Goal: Task Accomplishment & Management: Manage account settings

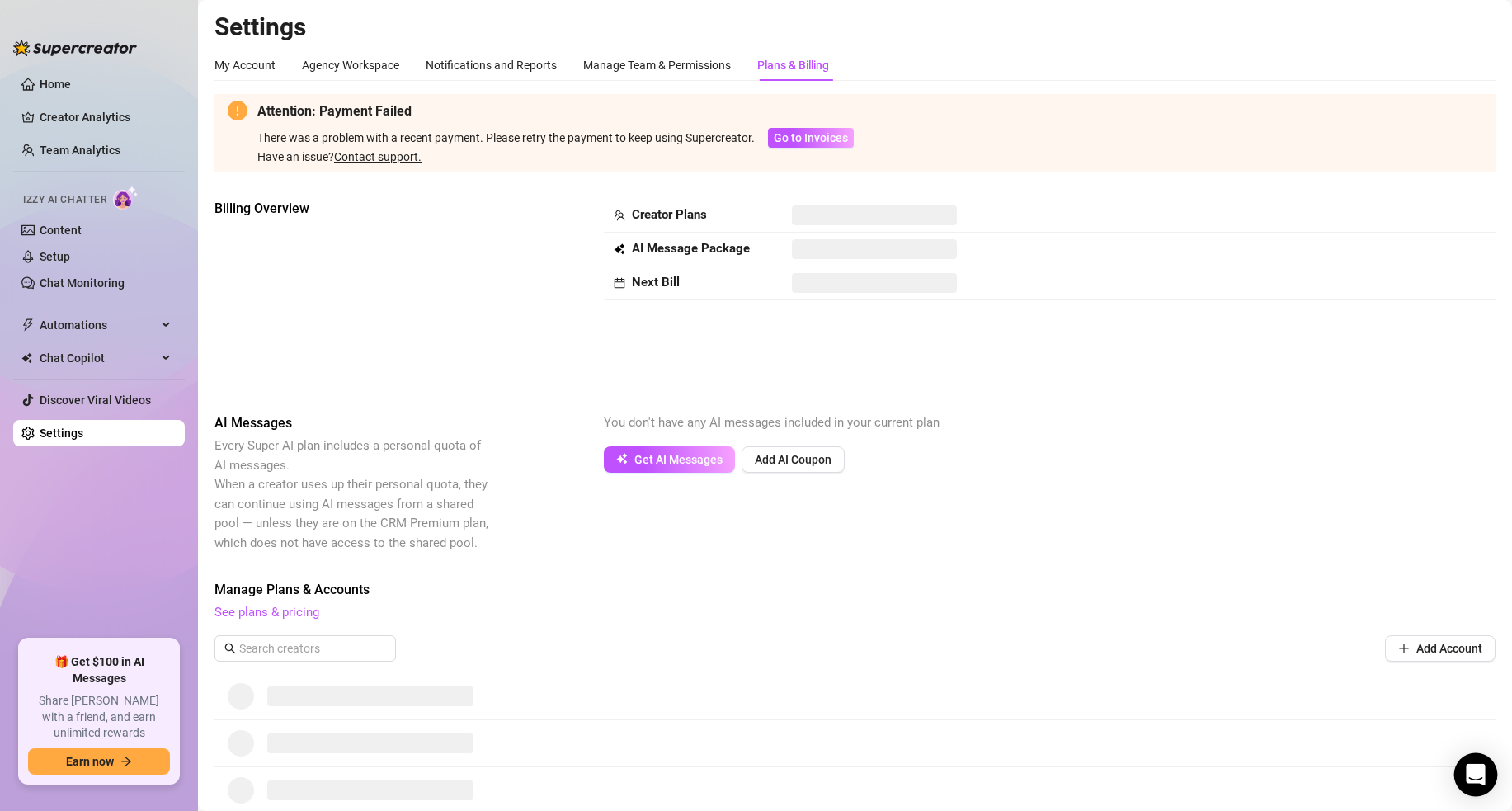
click at [1478, 779] on icon "Open Intercom Messenger" at bounding box center [1475, 774] width 22 height 22
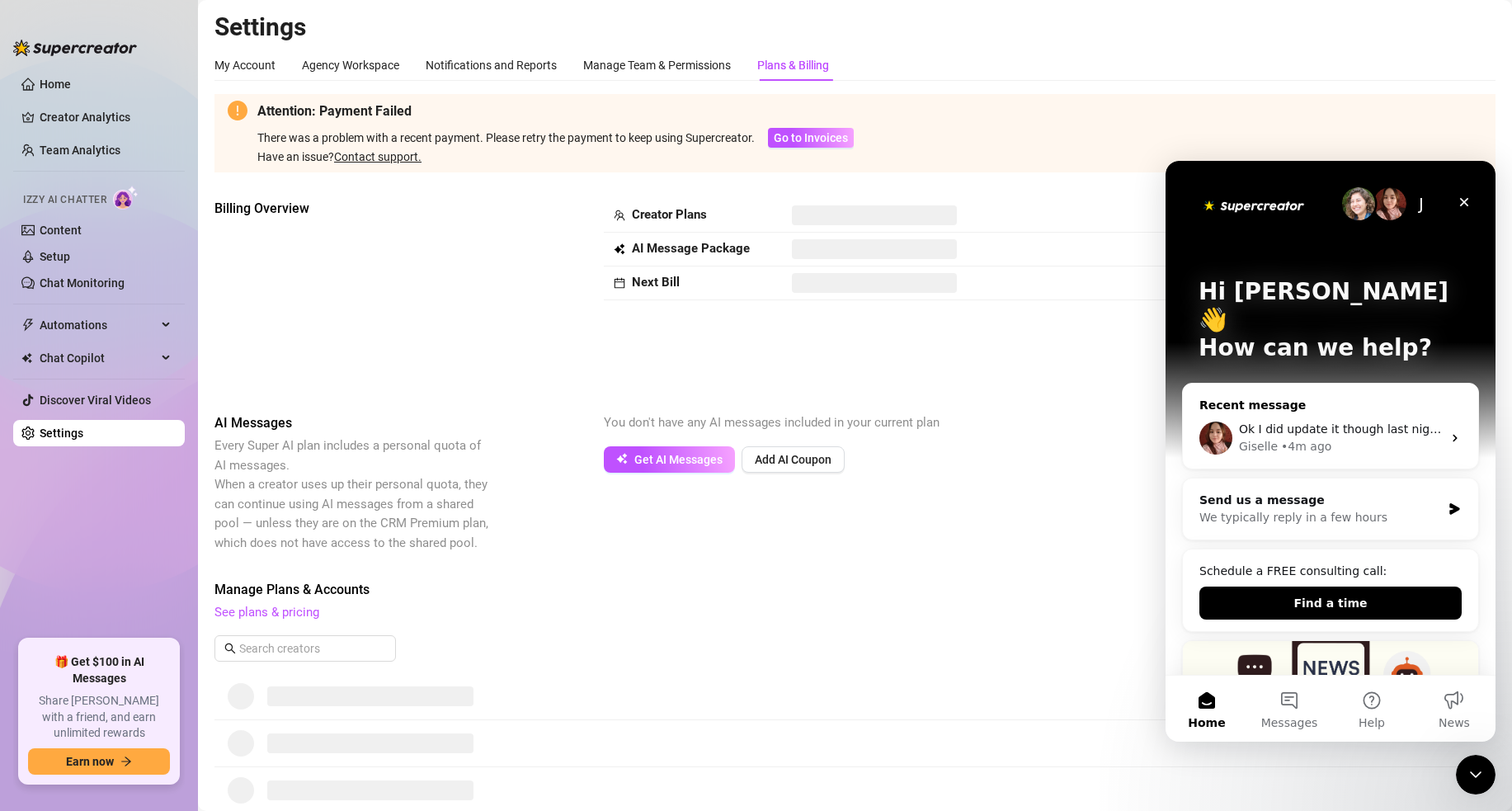
click at [1339, 423] on span "Ok I did update it though last night is it still showing that did you try again?" at bounding box center [1457, 429] width 438 height 13
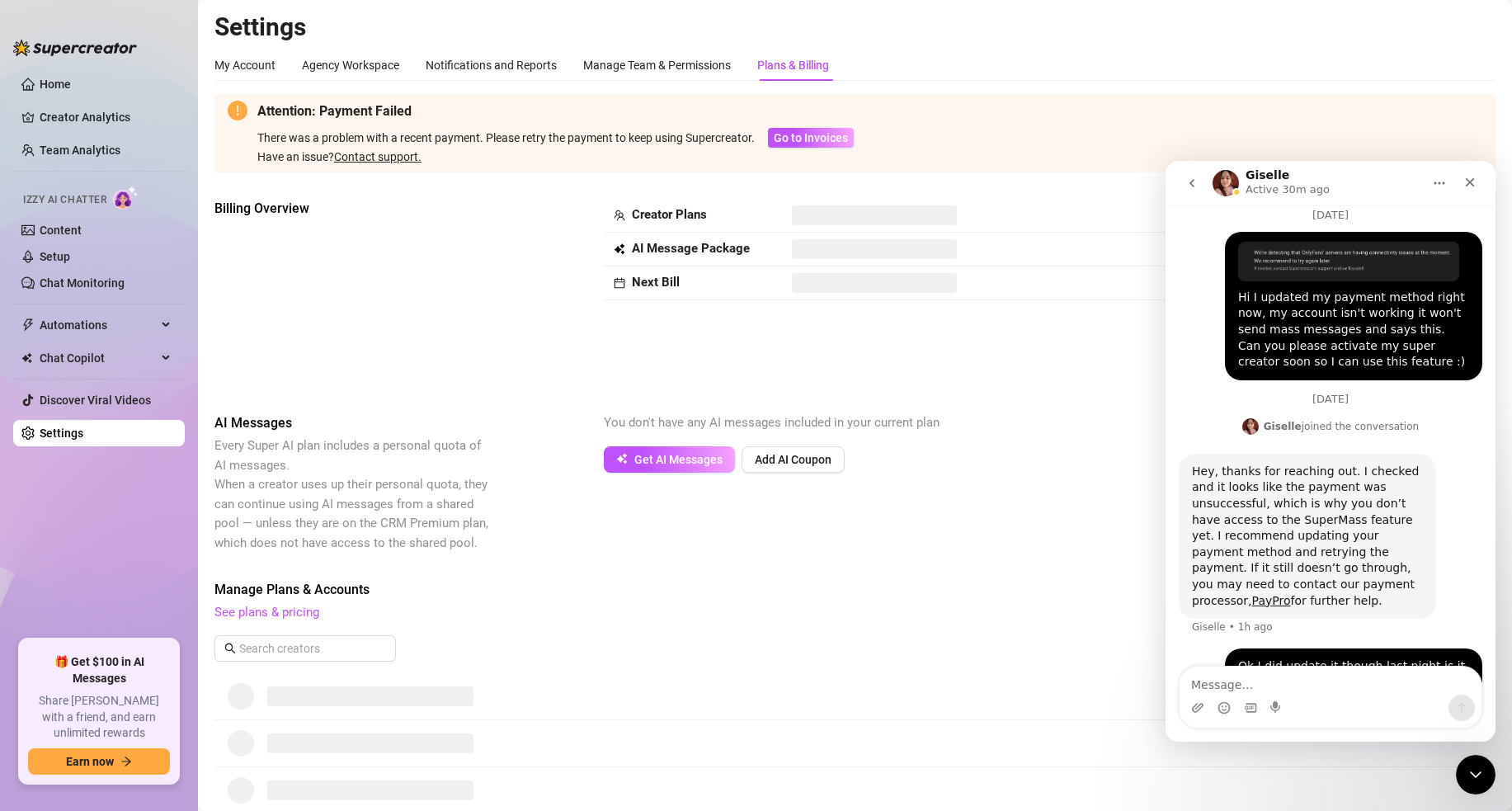
scroll to position [517, 0]
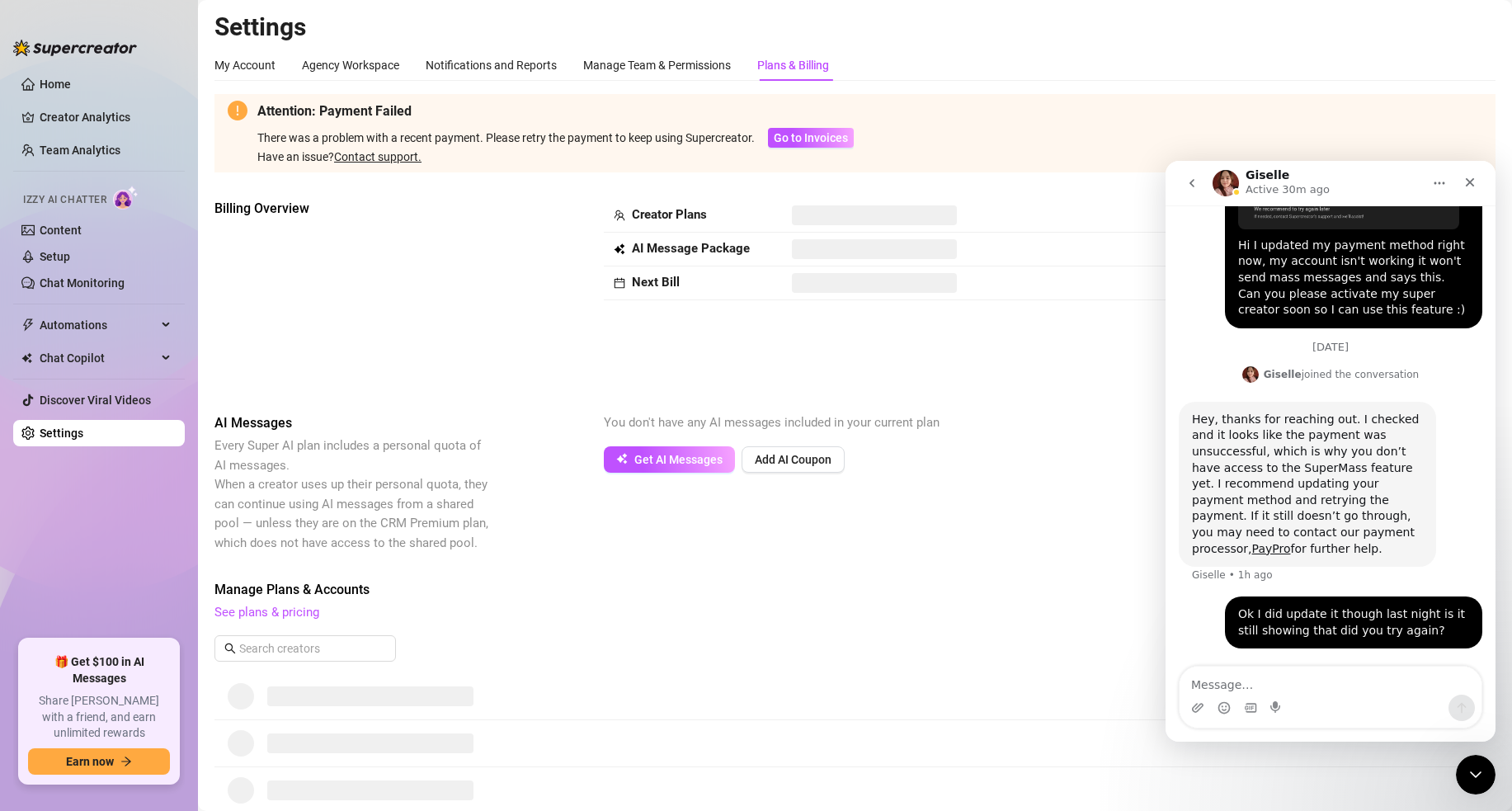
click at [1288, 688] on textarea "Message…" at bounding box center [1330, 680] width 302 height 28
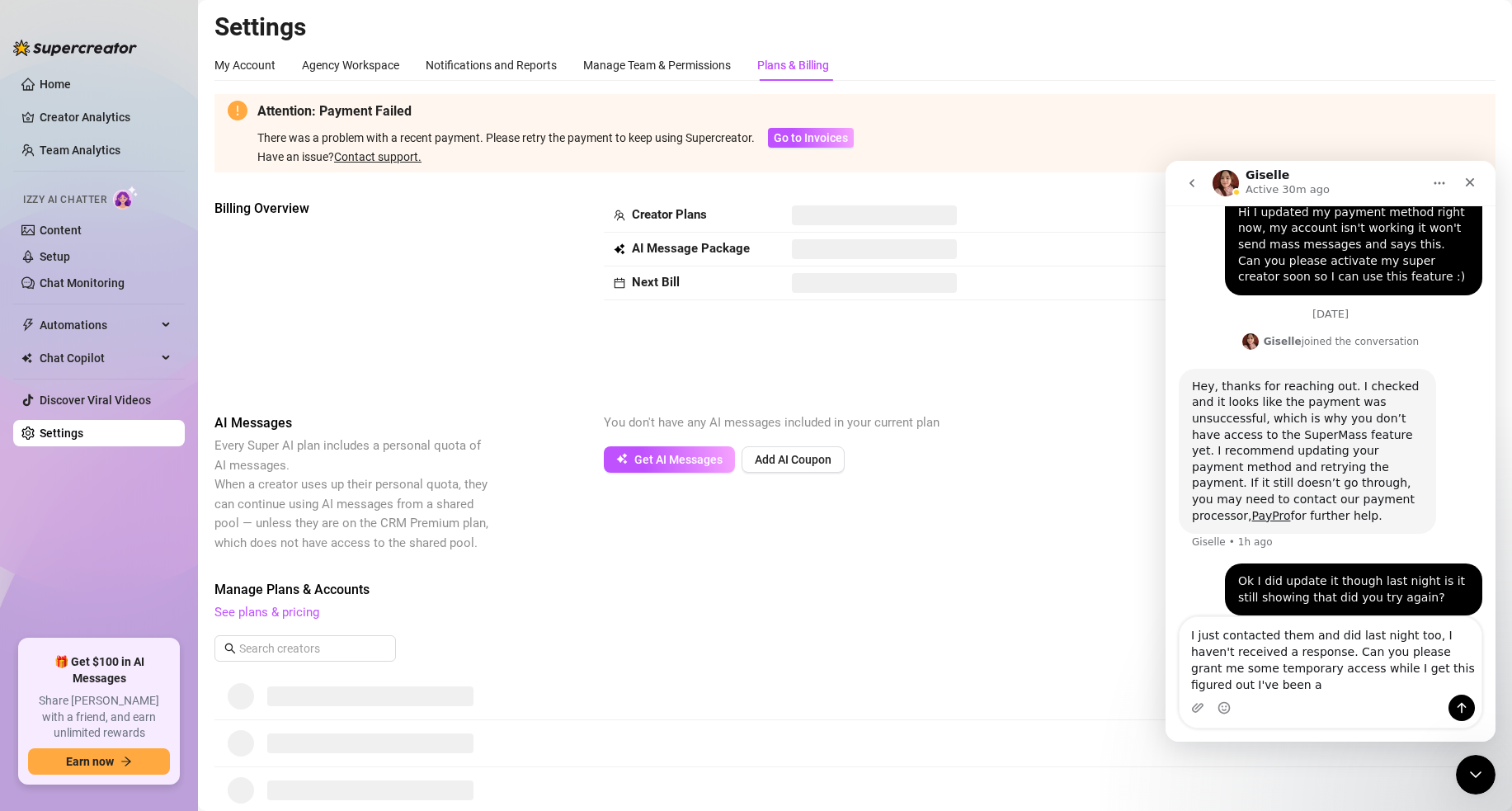
scroll to position [566, 0]
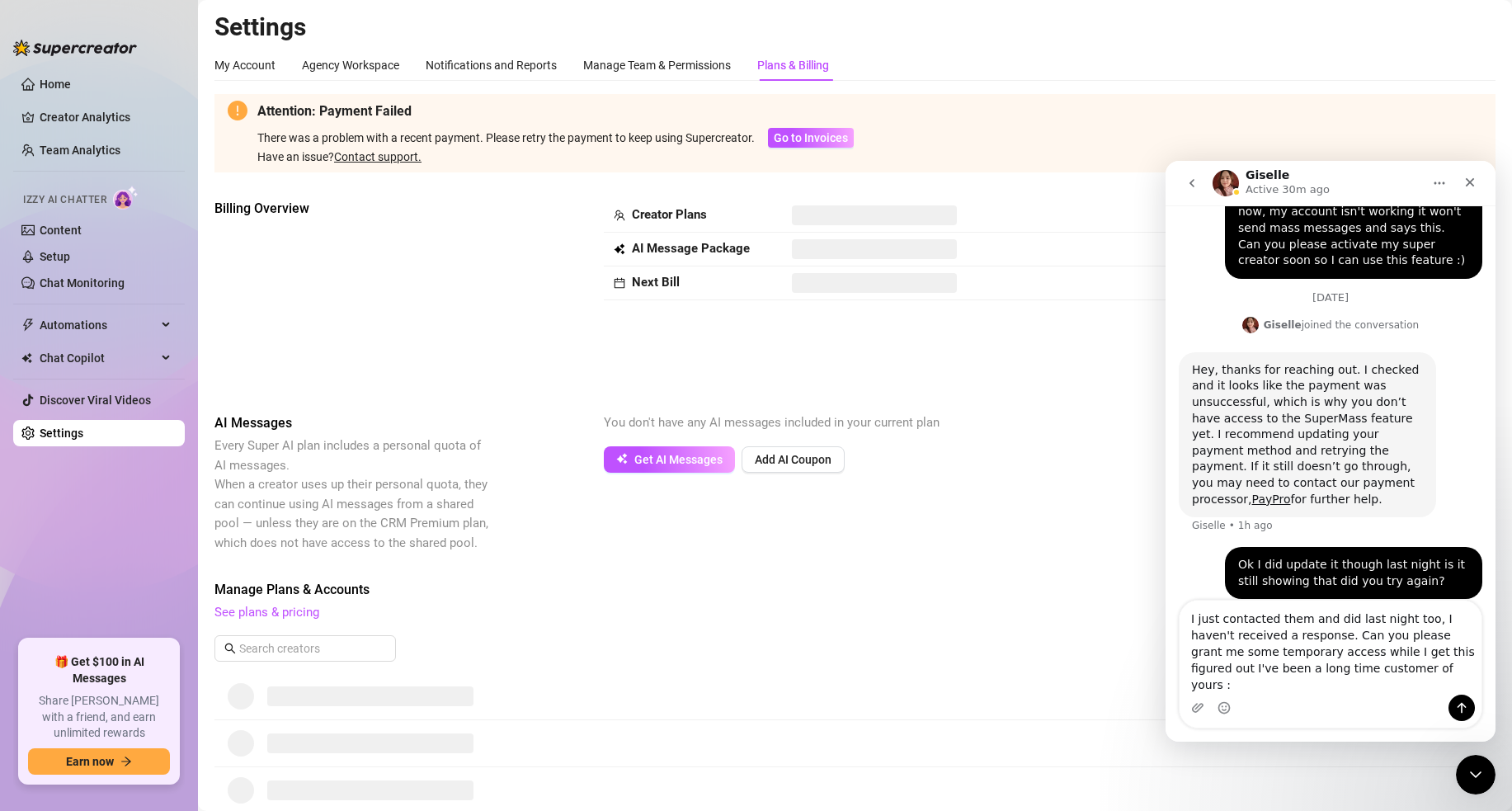
type textarea "I just contacted them and did last night too, I haven't received a response. Ca…"
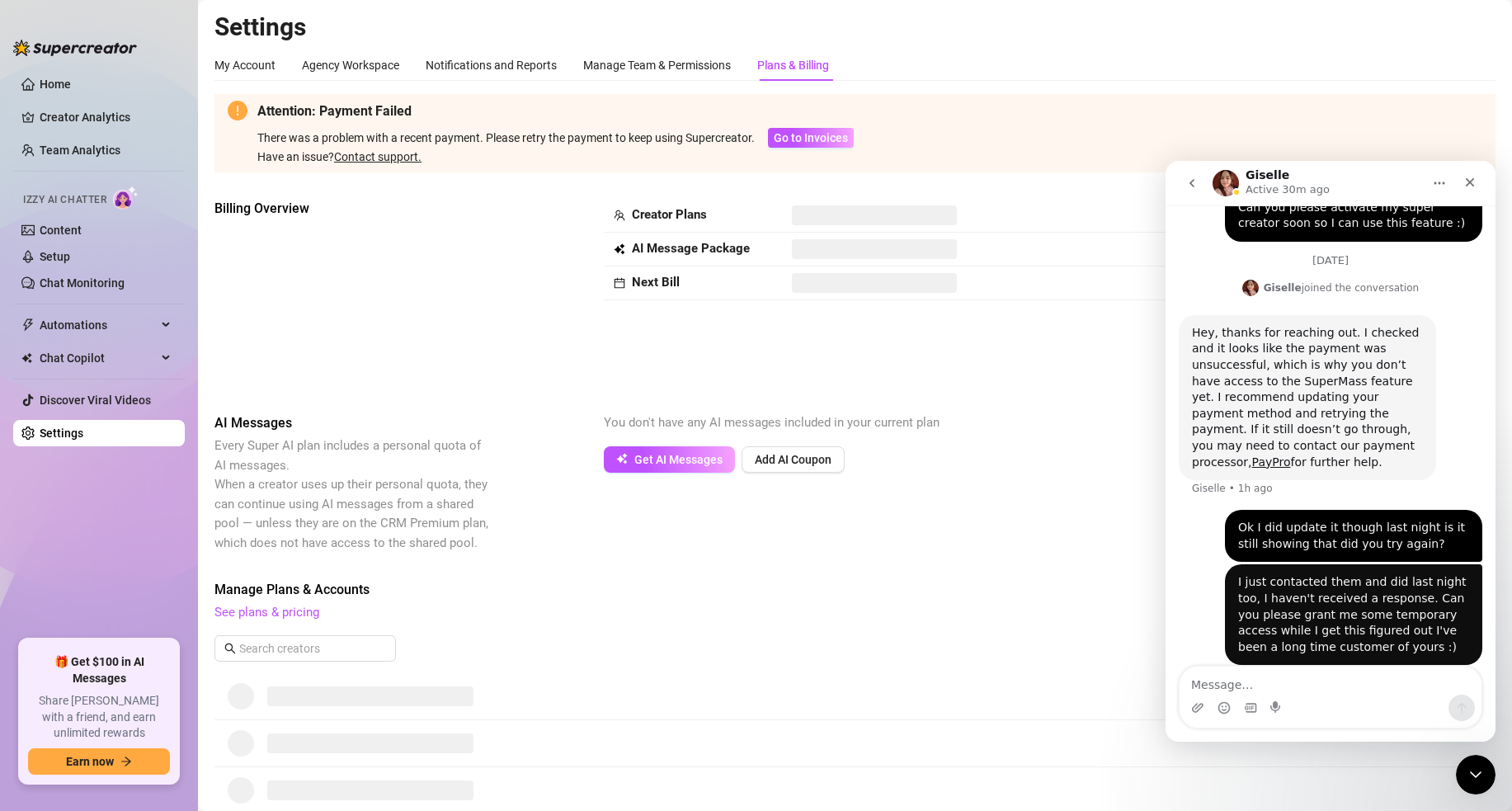
scroll to position [619, 0]
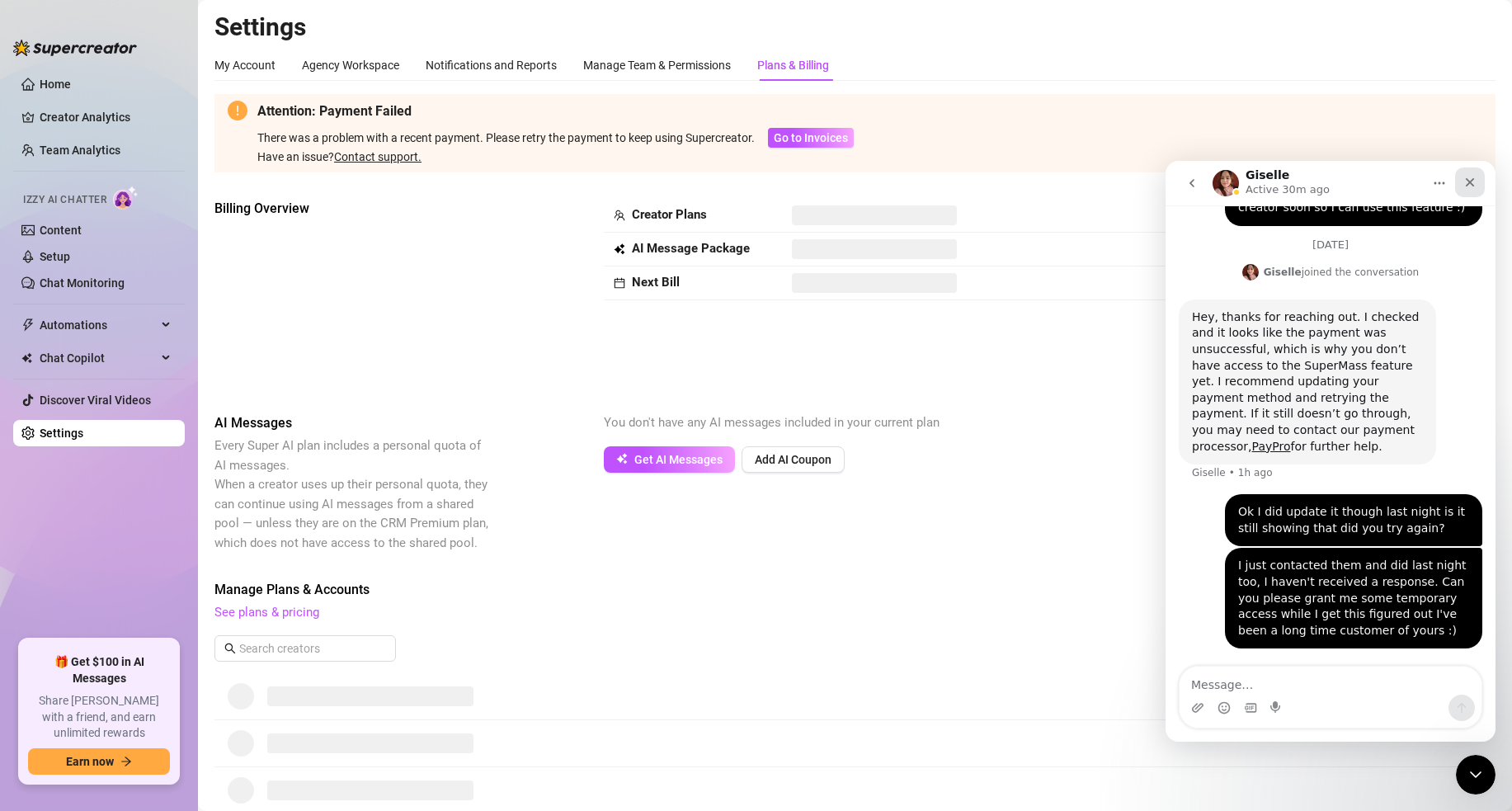
click at [1468, 183] on icon "Close" at bounding box center [1469, 182] width 13 height 13
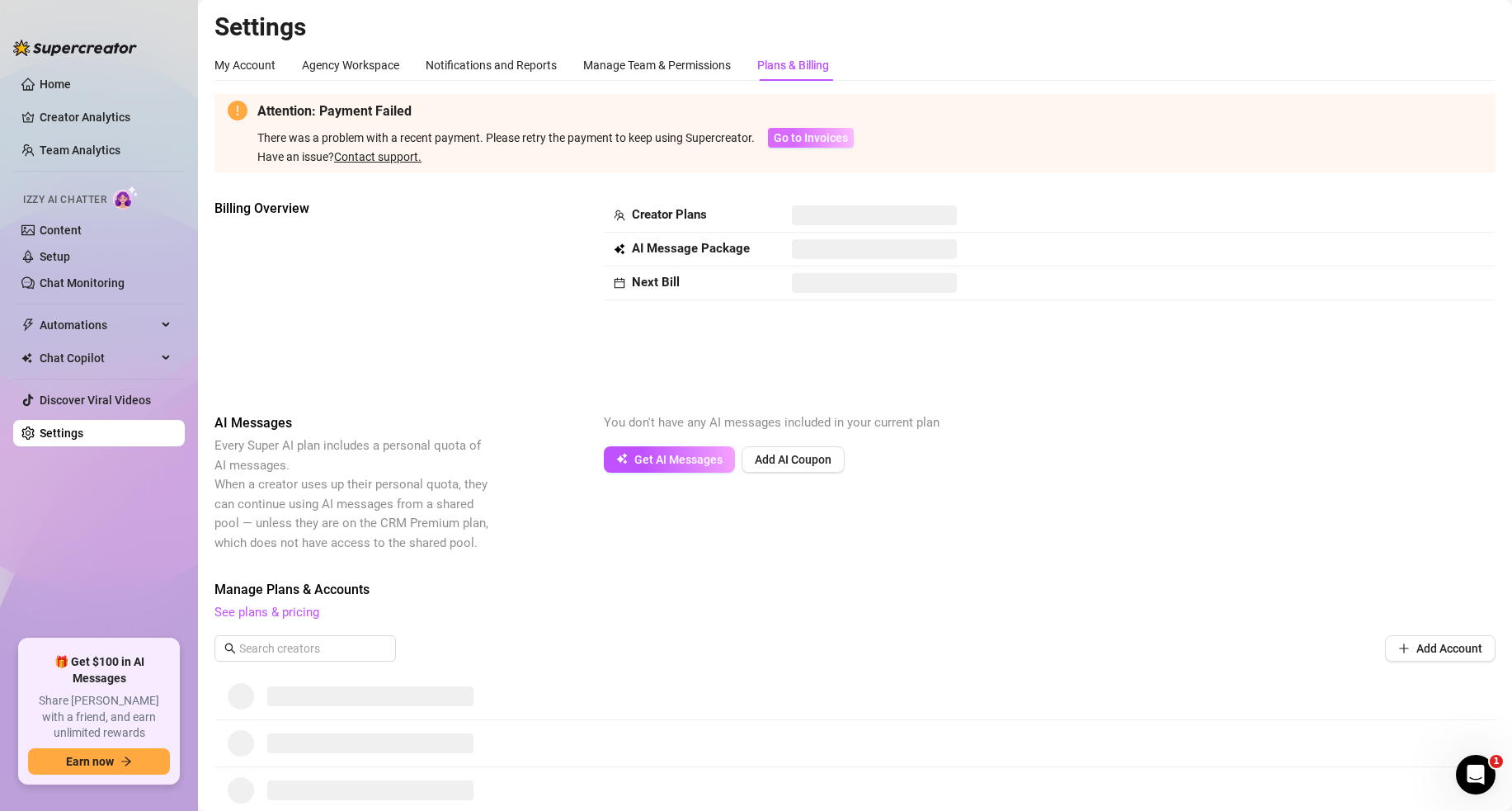
click at [789, 137] on span "Go to Invoices" at bounding box center [811, 137] width 74 height 13
click at [1483, 774] on div "Open Intercom Messenger" at bounding box center [1473, 772] width 55 height 55
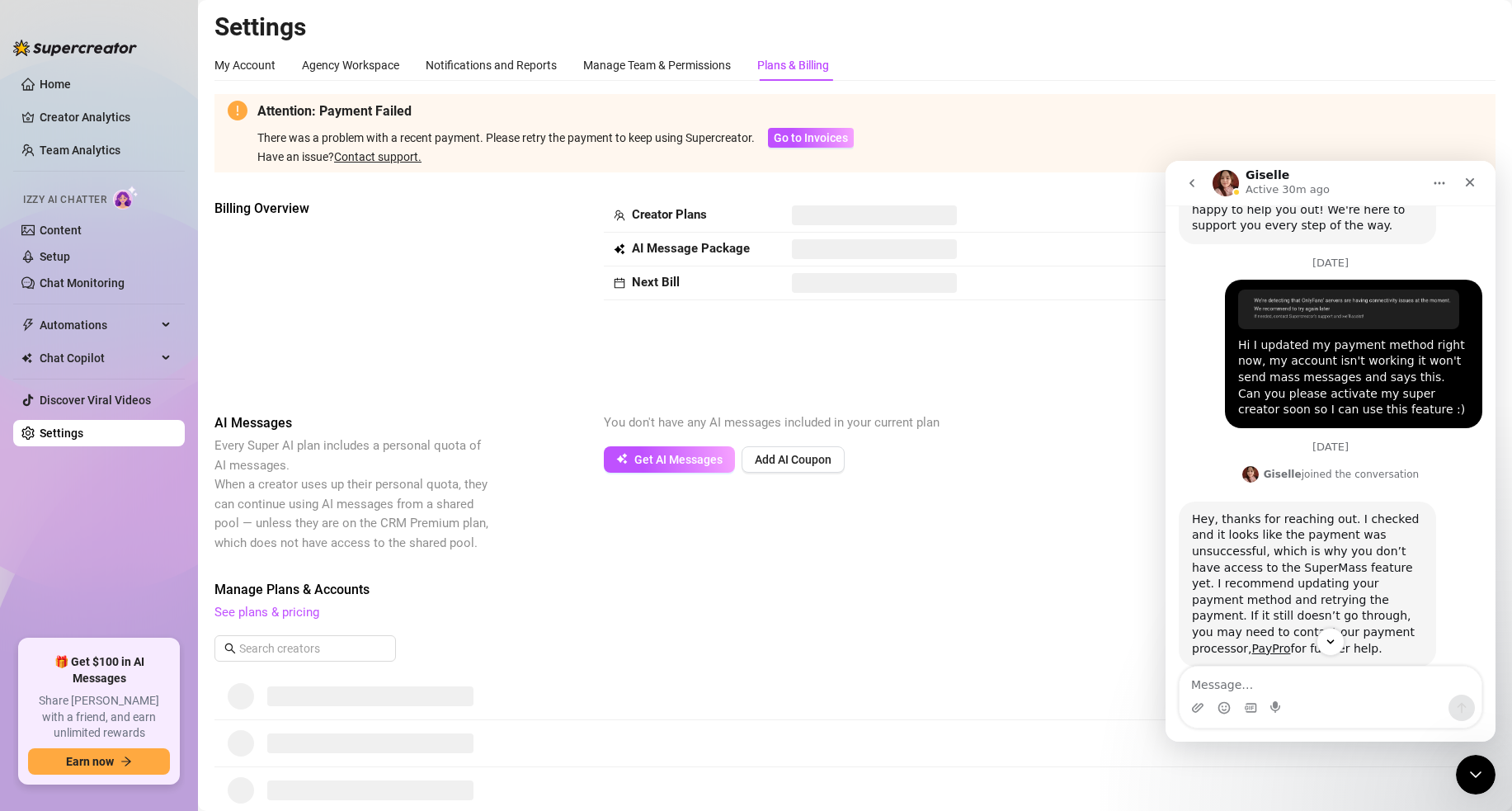
scroll to position [410, 0]
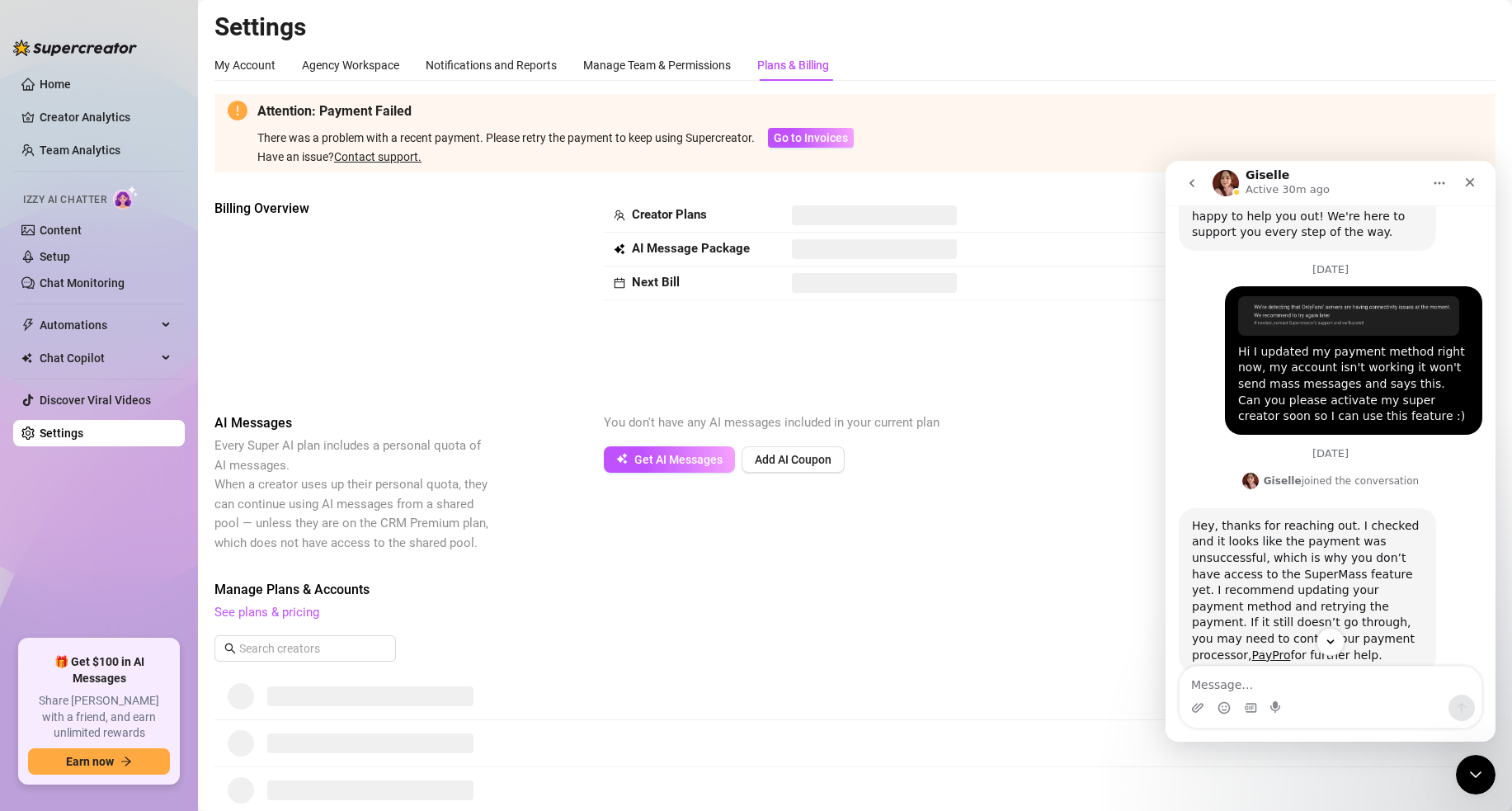
click at [1191, 186] on icon "go back" at bounding box center [1192, 183] width 13 height 13
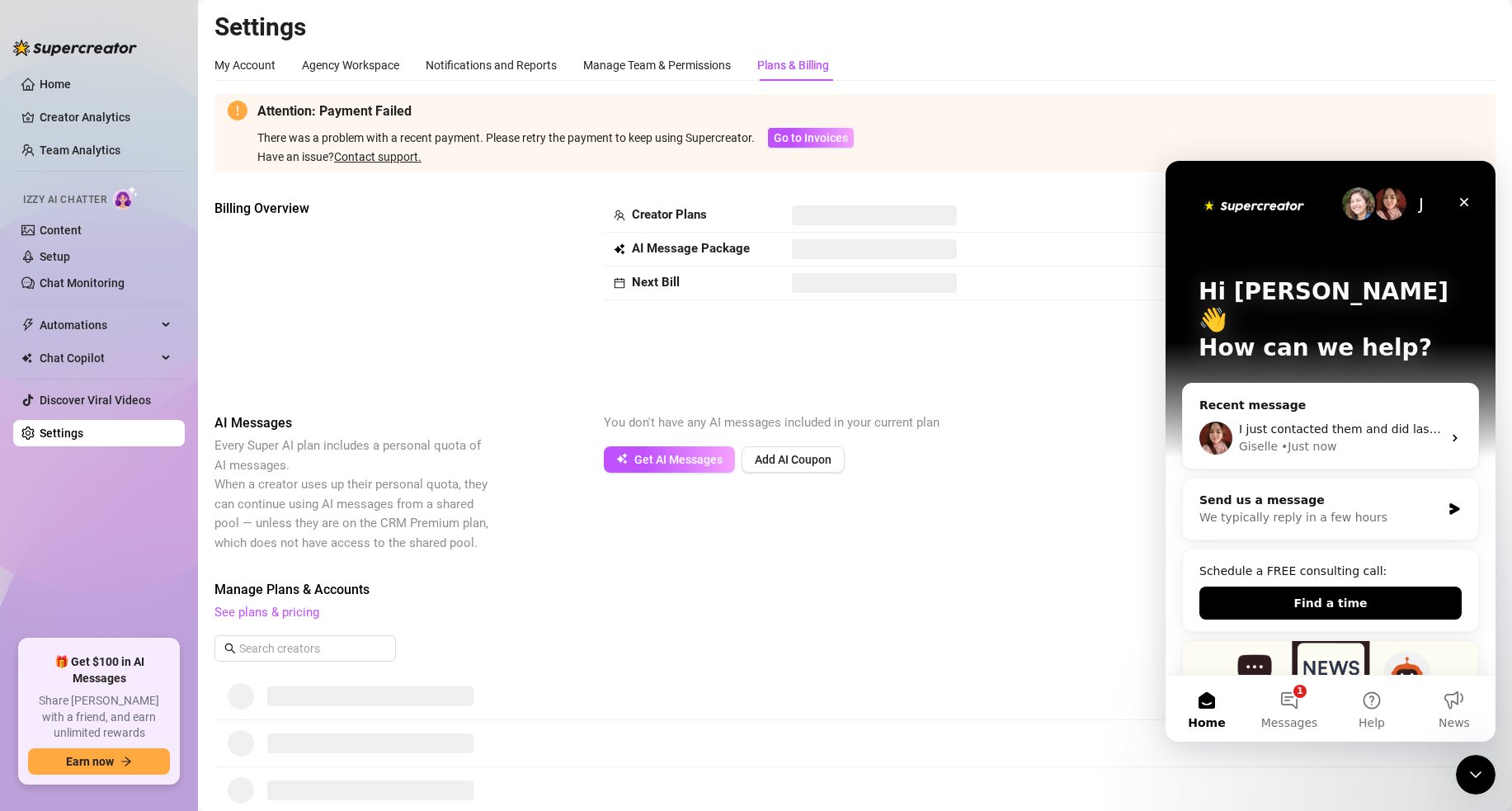
scroll to position [0, 0]
click at [1301, 705] on button "1 Messages" at bounding box center [1289, 709] width 83 height 66
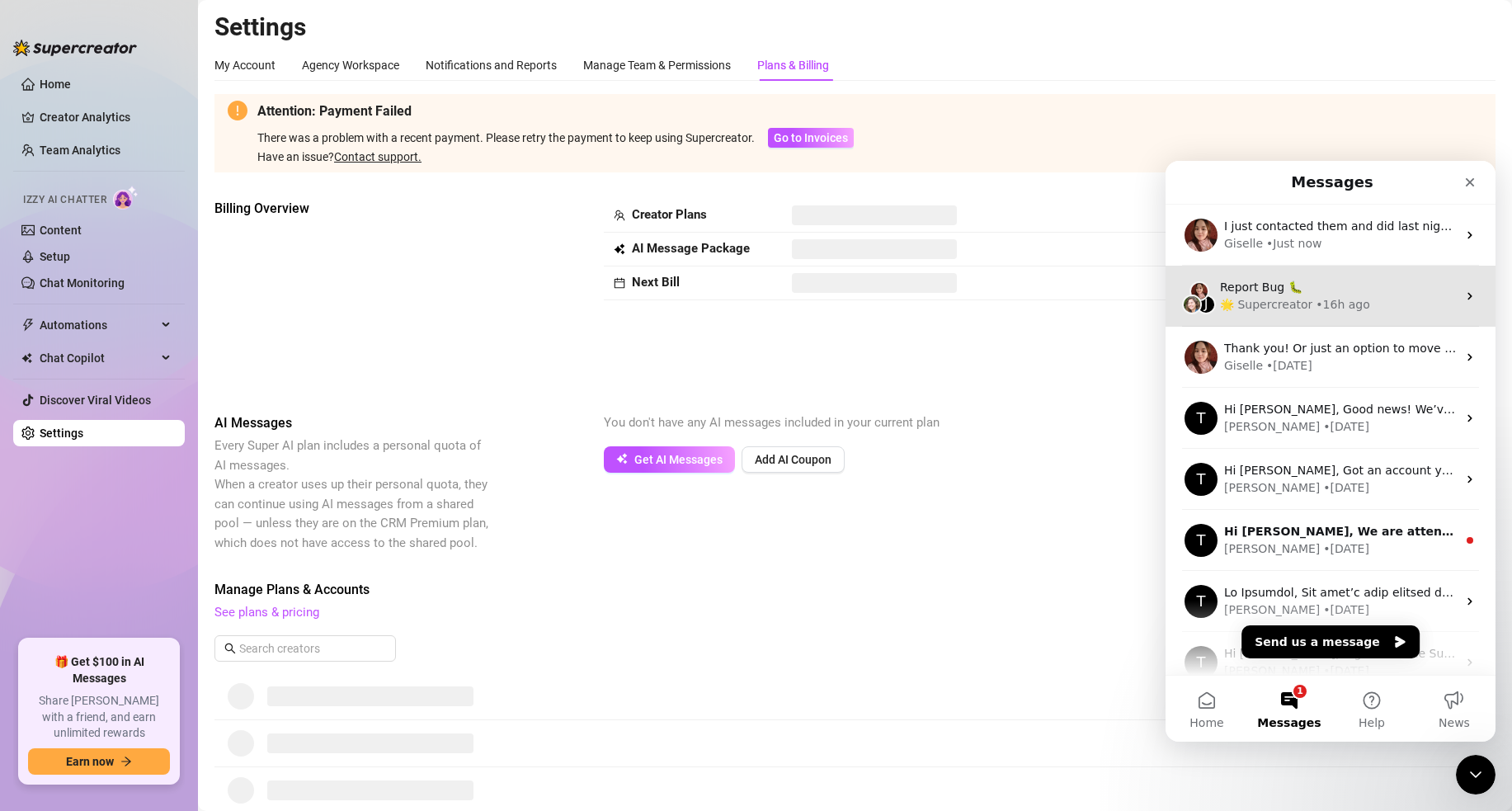
click at [1345, 297] on div "• 16h ago" at bounding box center [1343, 305] width 54 height 17
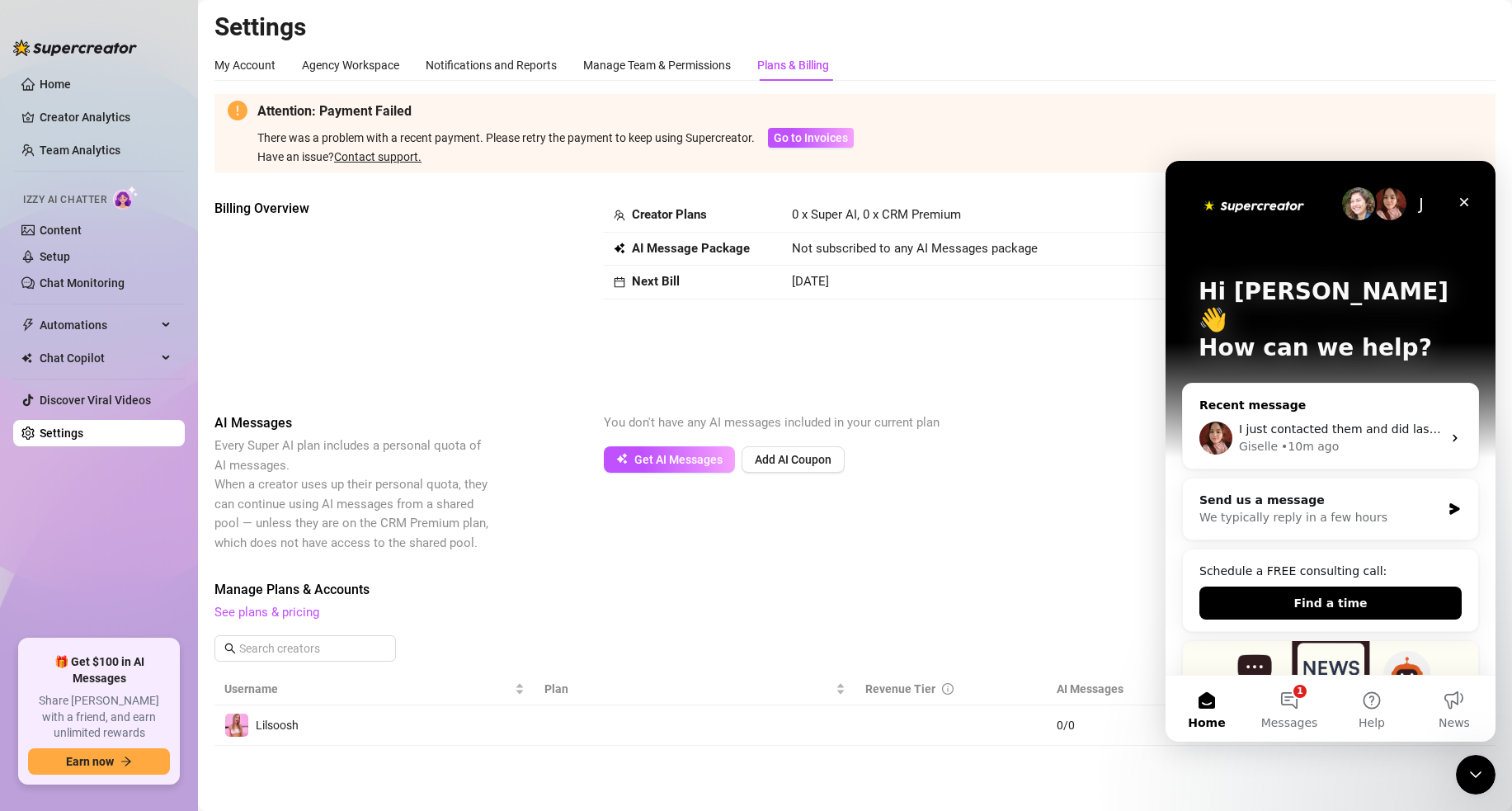
click at [1326, 421] on div "I just contacted them and did last night too, I haven't received a response. Ca…" at bounding box center [1340, 430] width 203 height 17
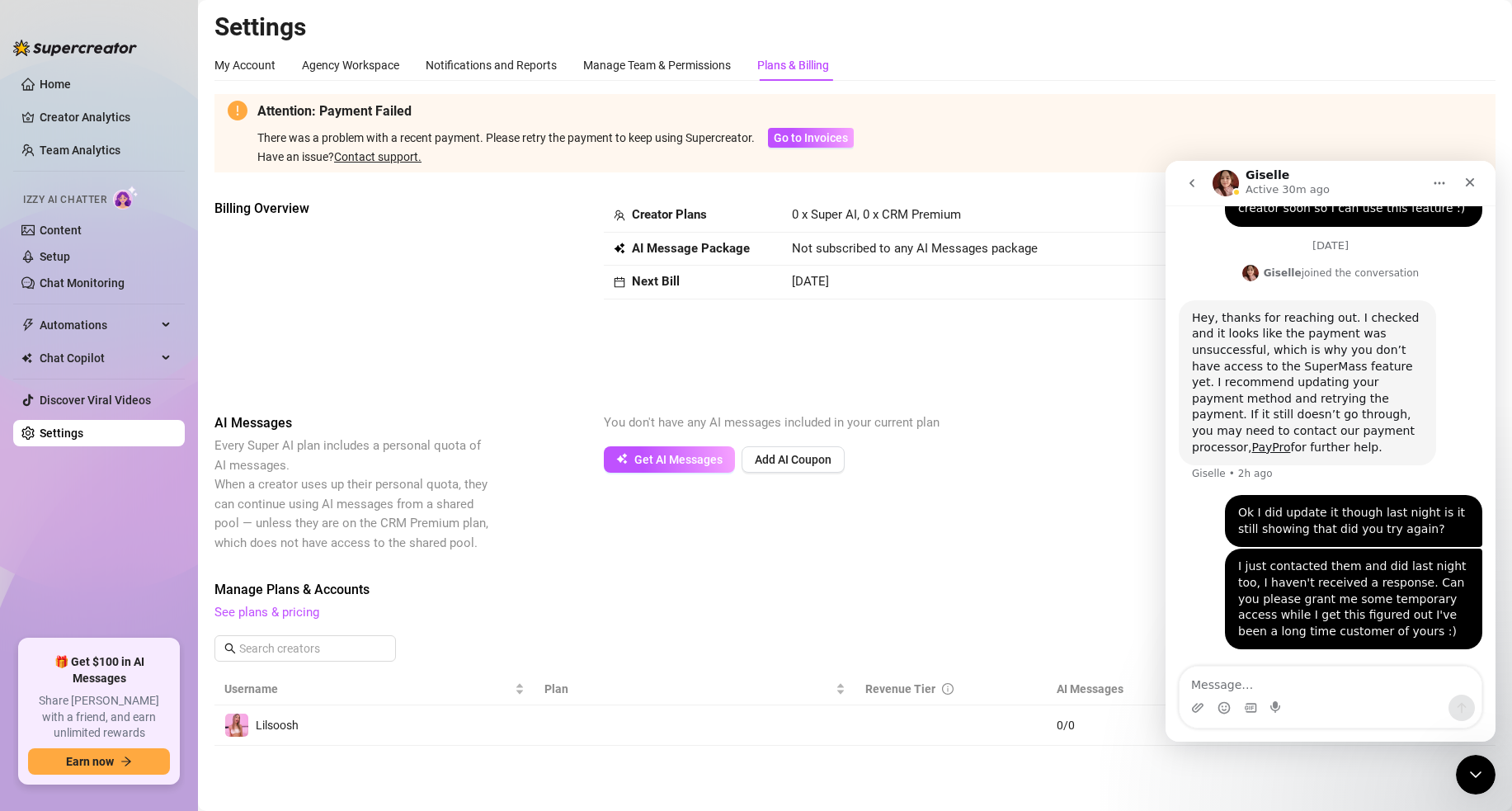
scroll to position [619, 0]
click at [1467, 184] on icon "Close" at bounding box center [1469, 182] width 13 height 13
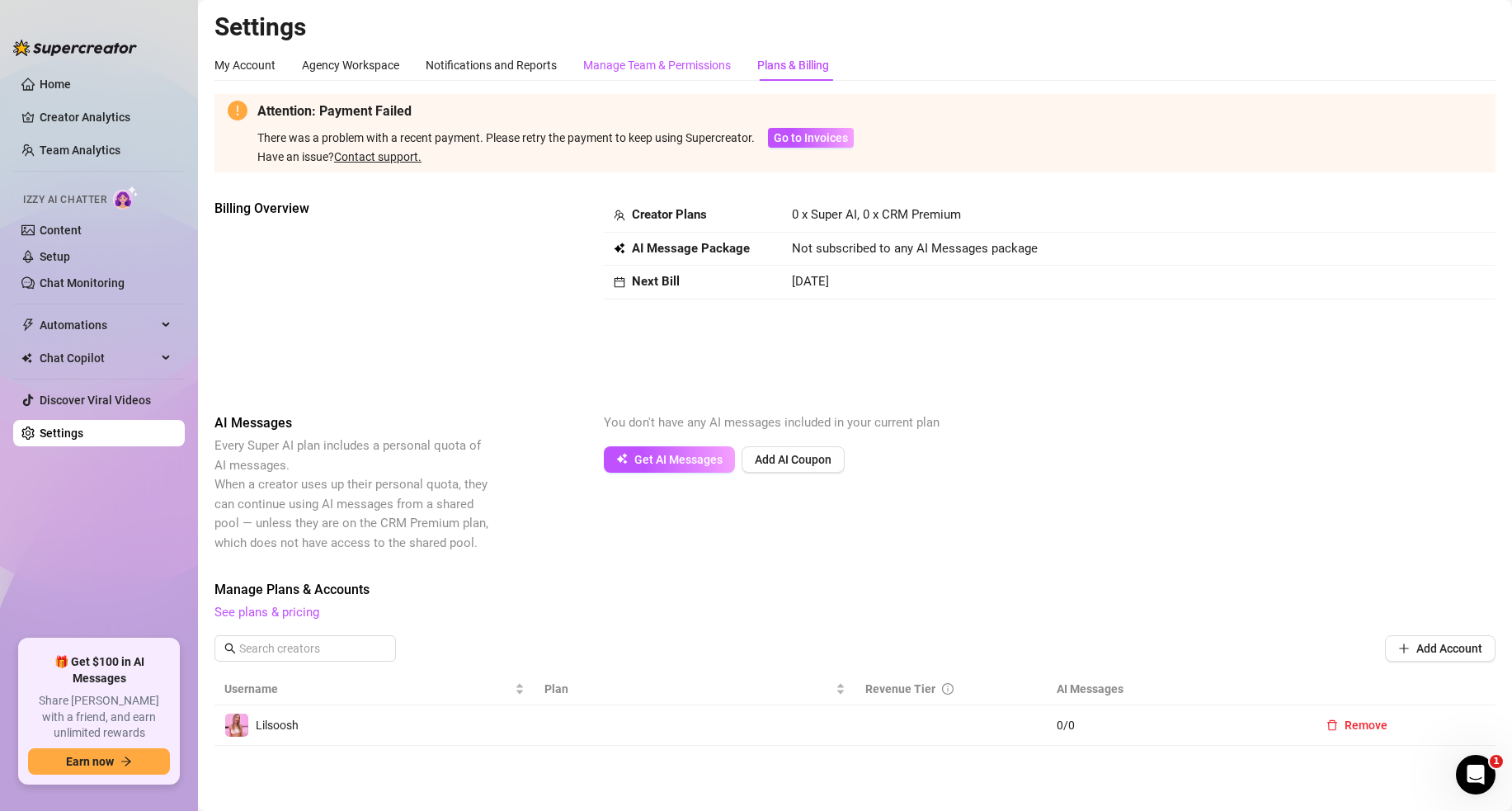
drag, startPoint x: 640, startPoint y: 67, endPoint x: 778, endPoint y: 64, distance: 138.0
click at [640, 66] on div "Manage Team & Permissions" at bounding box center [657, 64] width 148 height 18
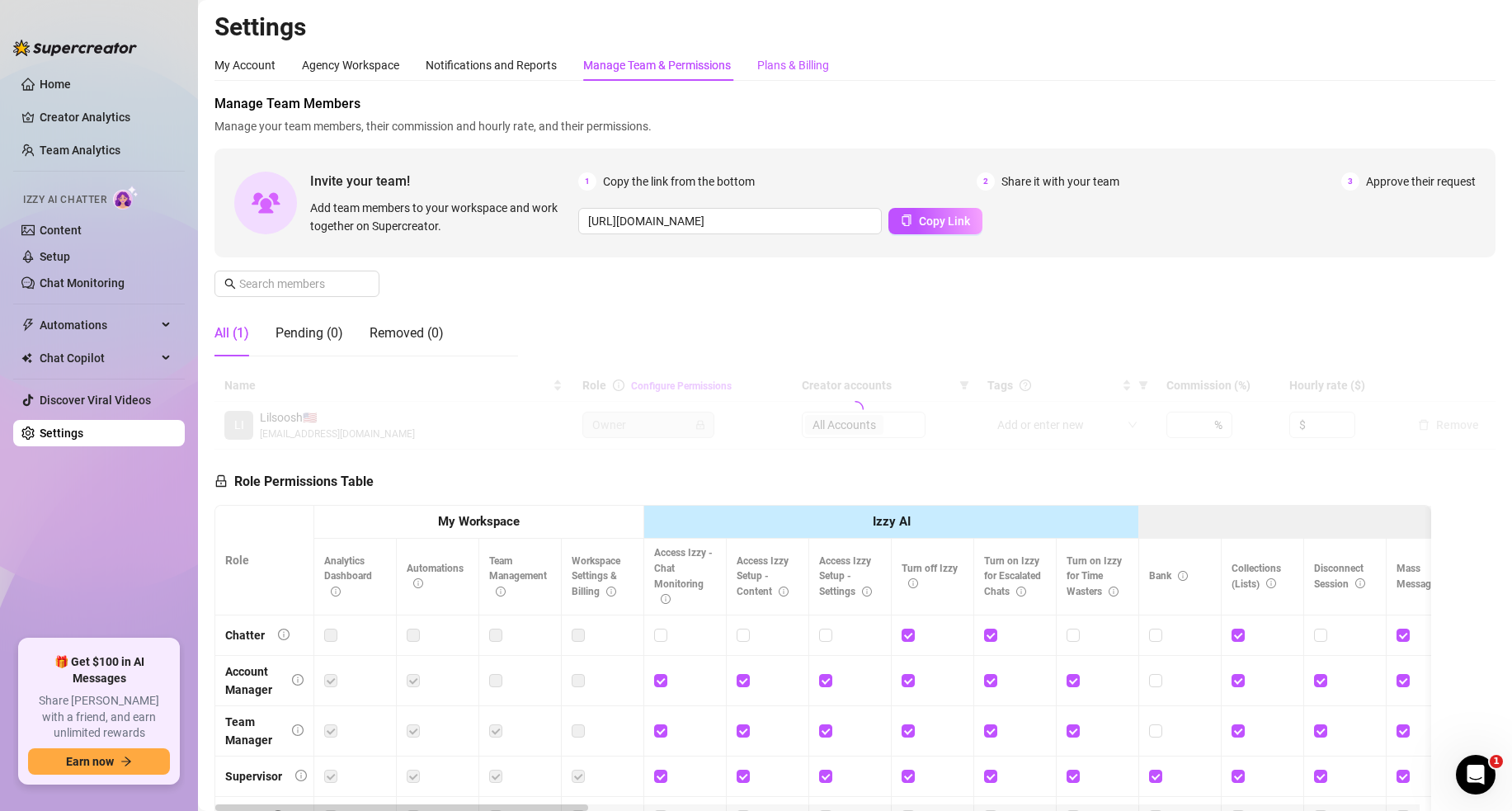
click at [781, 66] on div "Plans & Billing" at bounding box center [793, 64] width 72 height 18
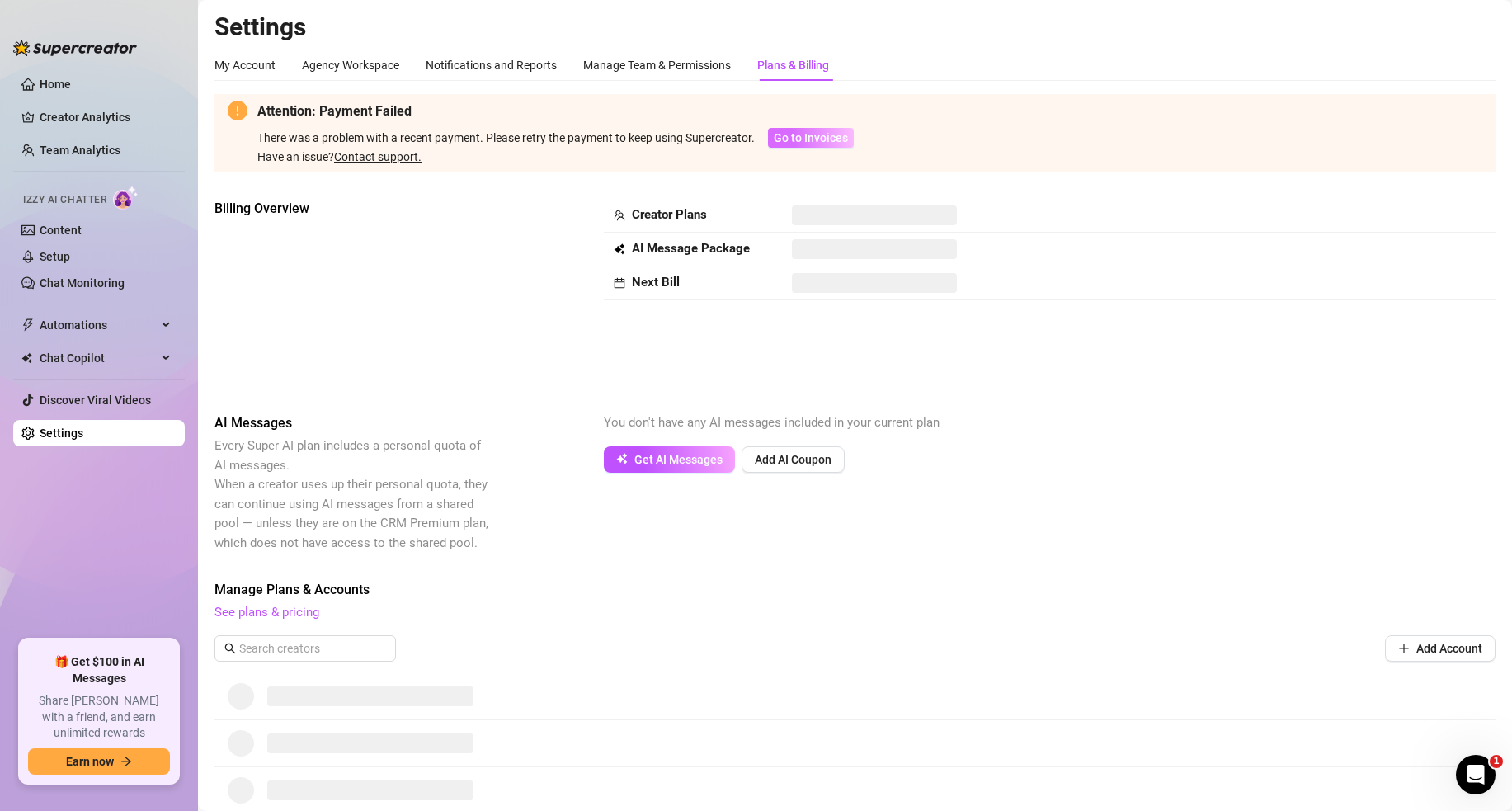
click at [801, 141] on span "Go to Invoices" at bounding box center [811, 137] width 74 height 13
click at [801, 140] on span "Go to Invoices" at bounding box center [811, 137] width 74 height 13
click at [383, 155] on link "Contact support." at bounding box center [378, 157] width 88 height 13
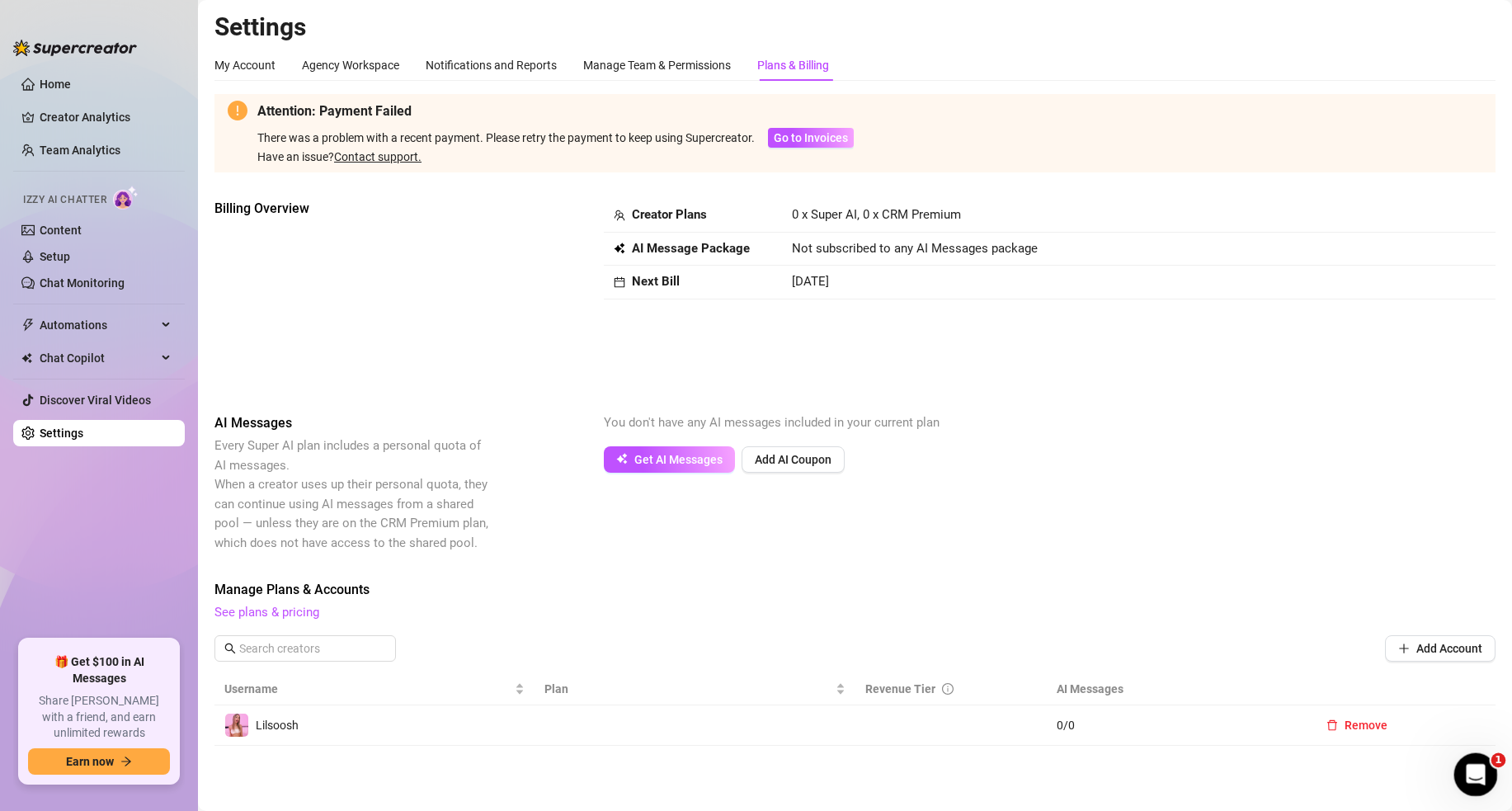
click at [1467, 769] on icon "Open Intercom Messenger" at bounding box center [1474, 772] width 27 height 27
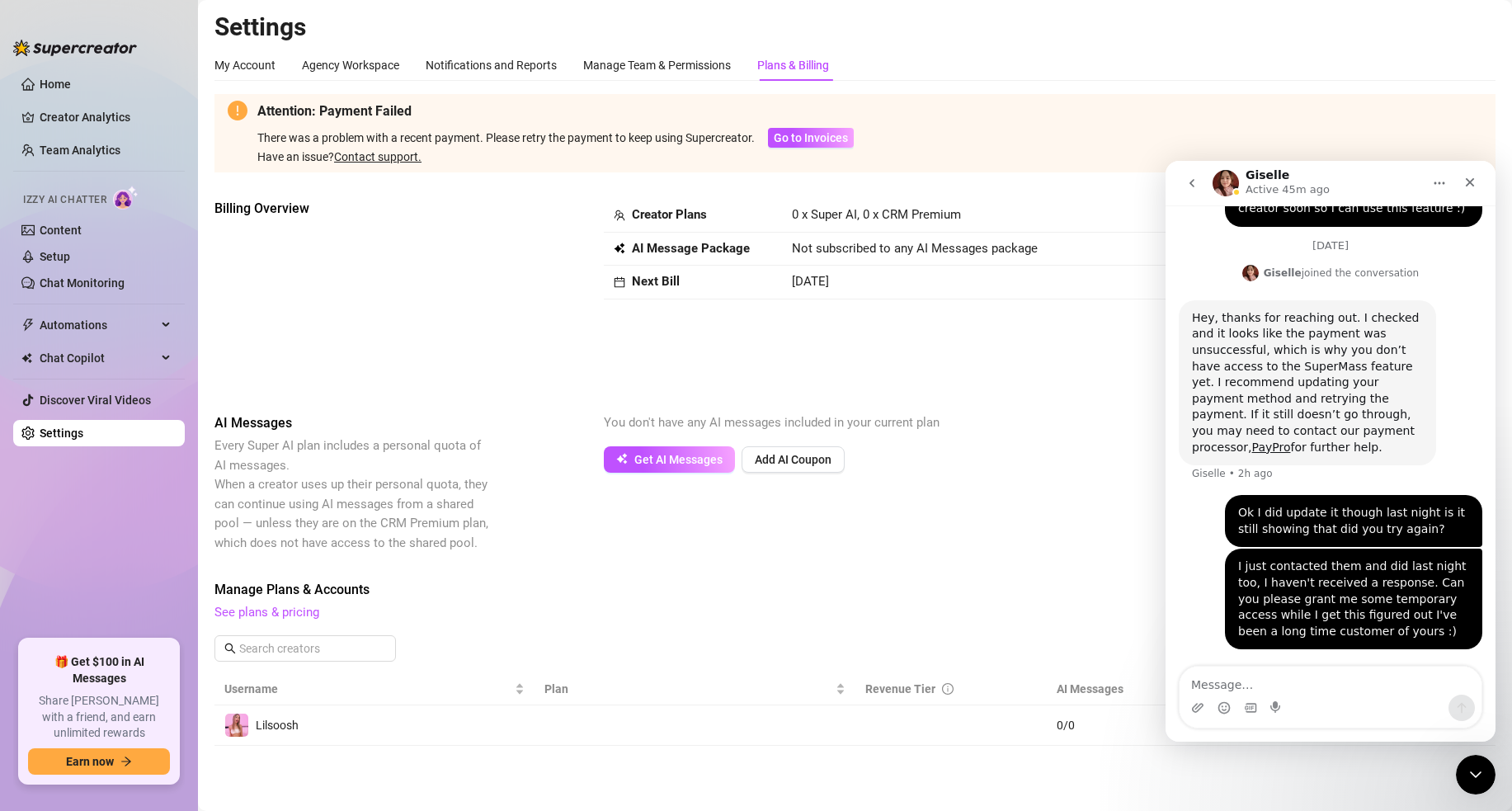
scroll to position [619, 0]
click at [1277, 699] on div "Intercom messenger" at bounding box center [1276, 708] width 13 height 26
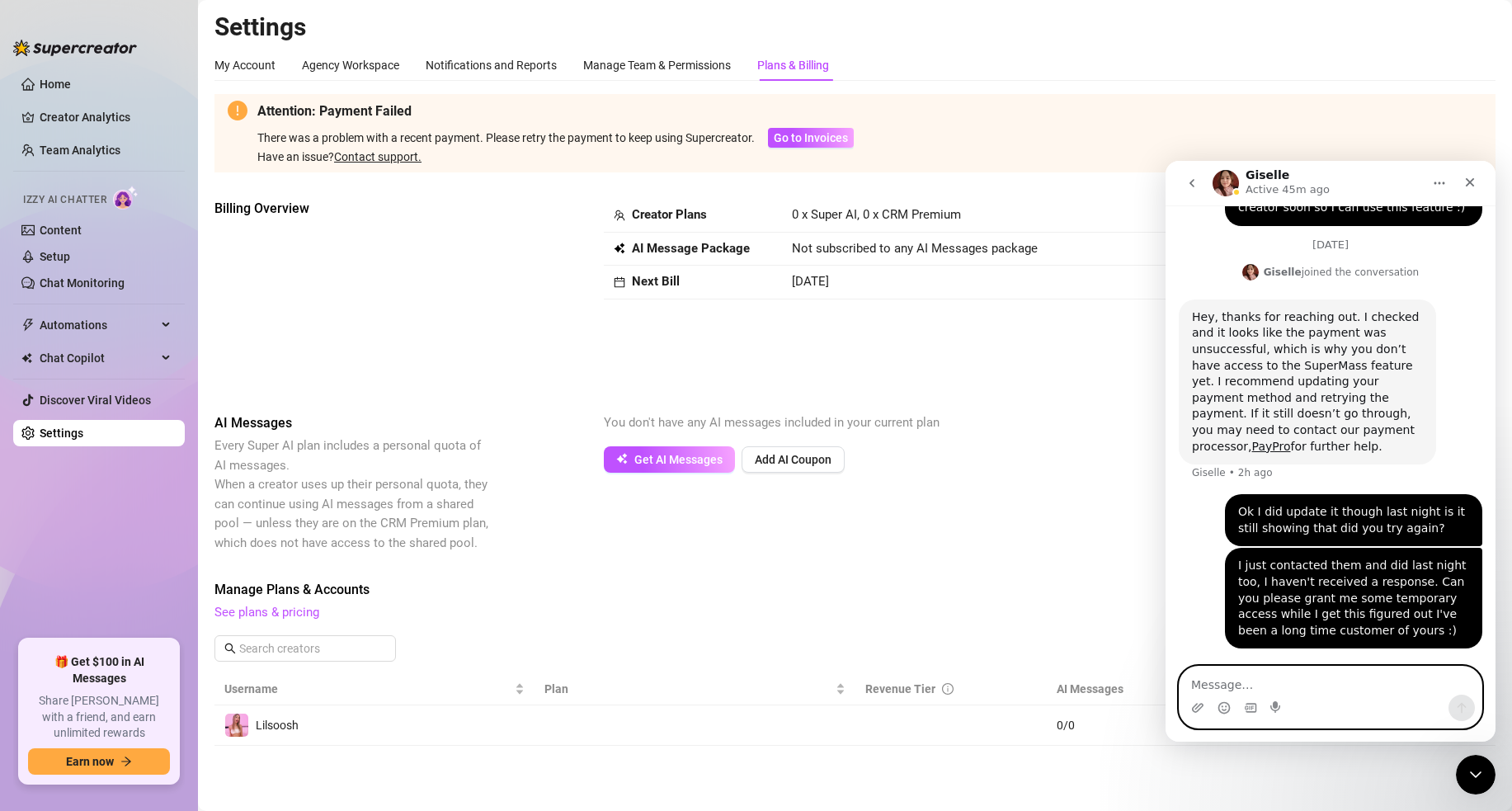
click at [1277, 684] on textarea "Message…" at bounding box center [1330, 680] width 302 height 28
click at [1066, 459] on div "Get AI Messages Add AI Coupon" at bounding box center [1049, 459] width 892 height 26
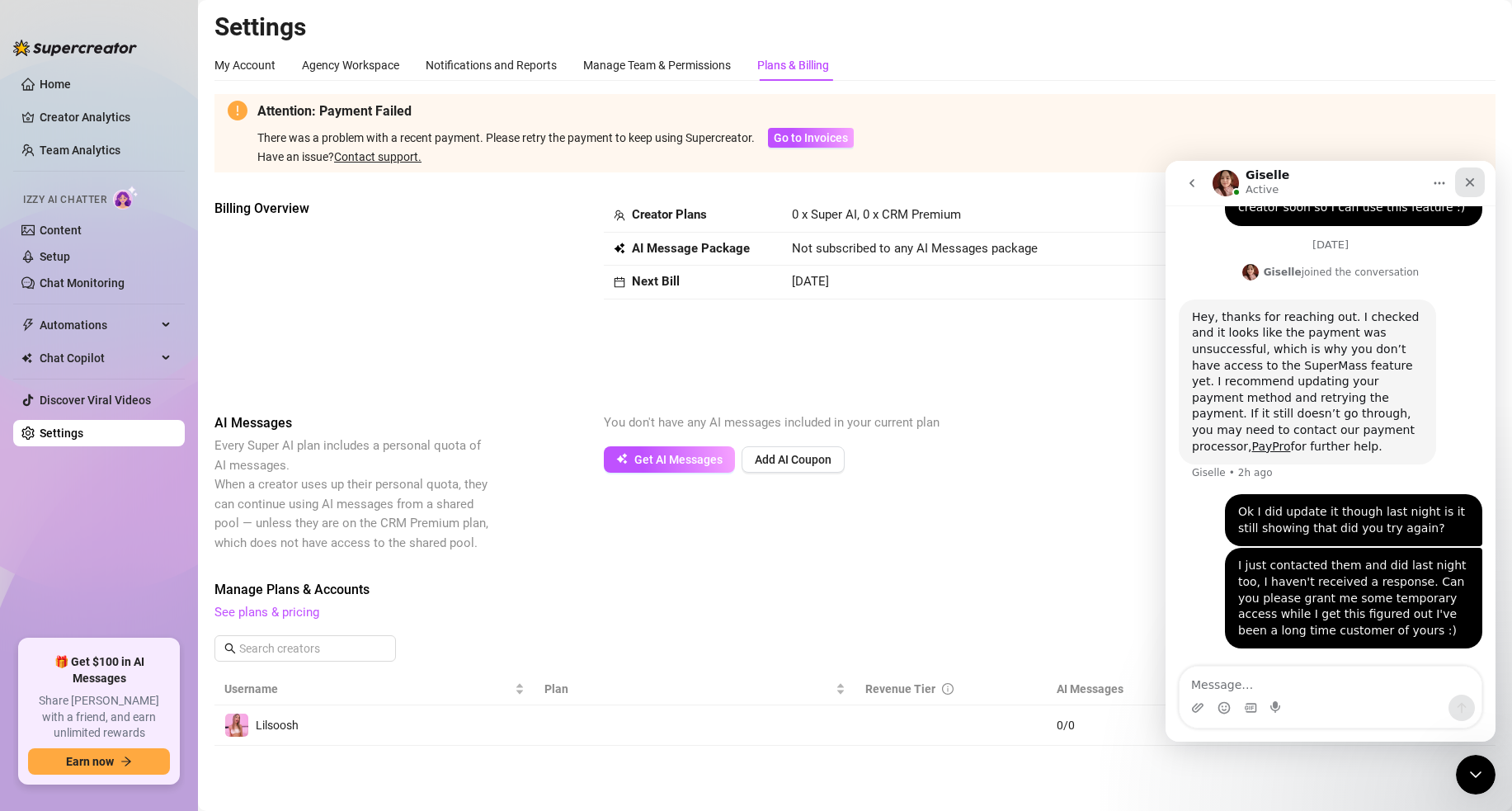
click at [1476, 184] on icon "Close" at bounding box center [1469, 182] width 13 height 13
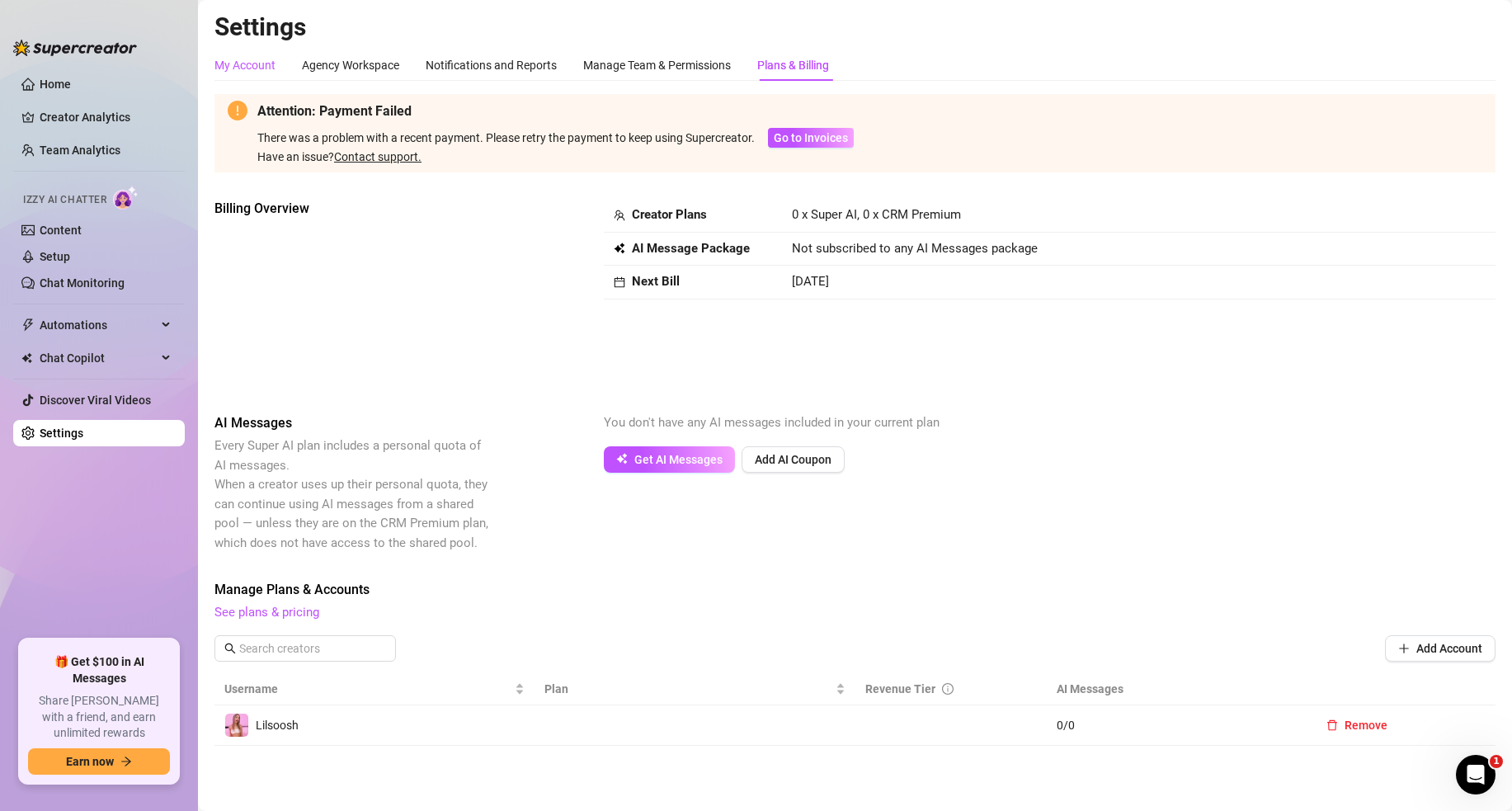
click at [232, 64] on div "My Account" at bounding box center [245, 64] width 61 height 18
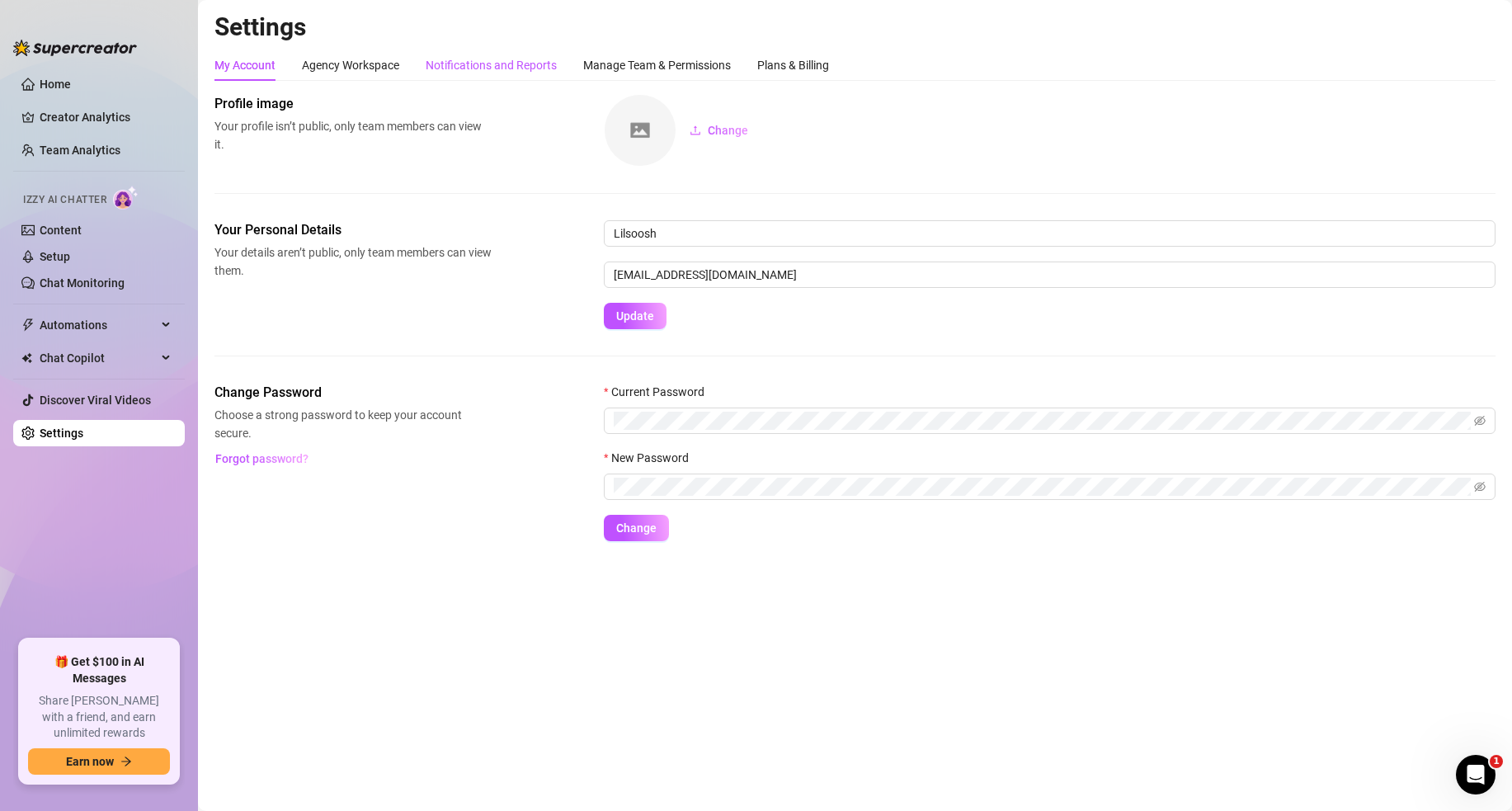
click at [477, 69] on div "Notifications and Reports" at bounding box center [491, 64] width 131 height 18
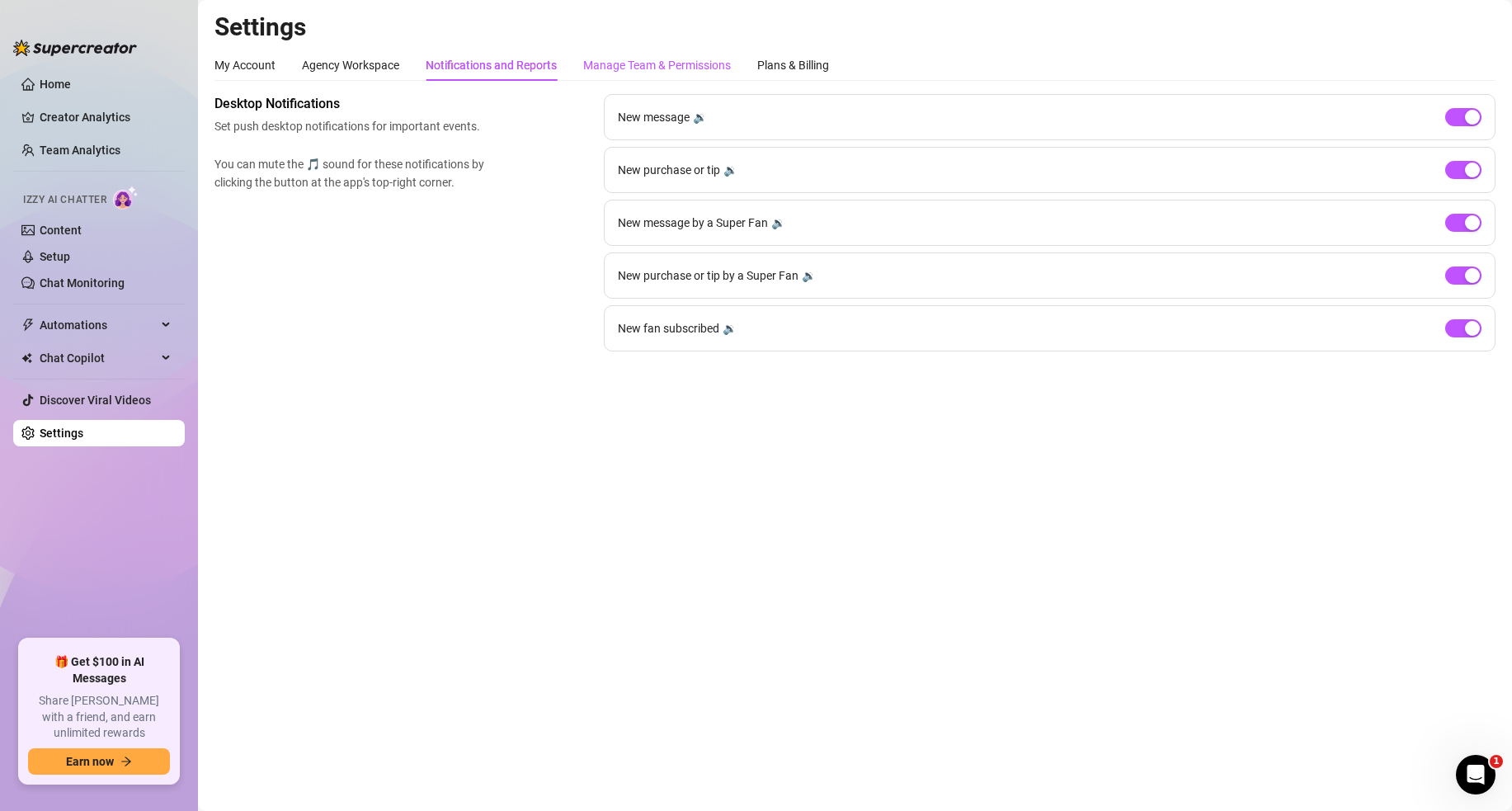
click at [607, 57] on div "Manage Team & Permissions" at bounding box center [657, 64] width 148 height 18
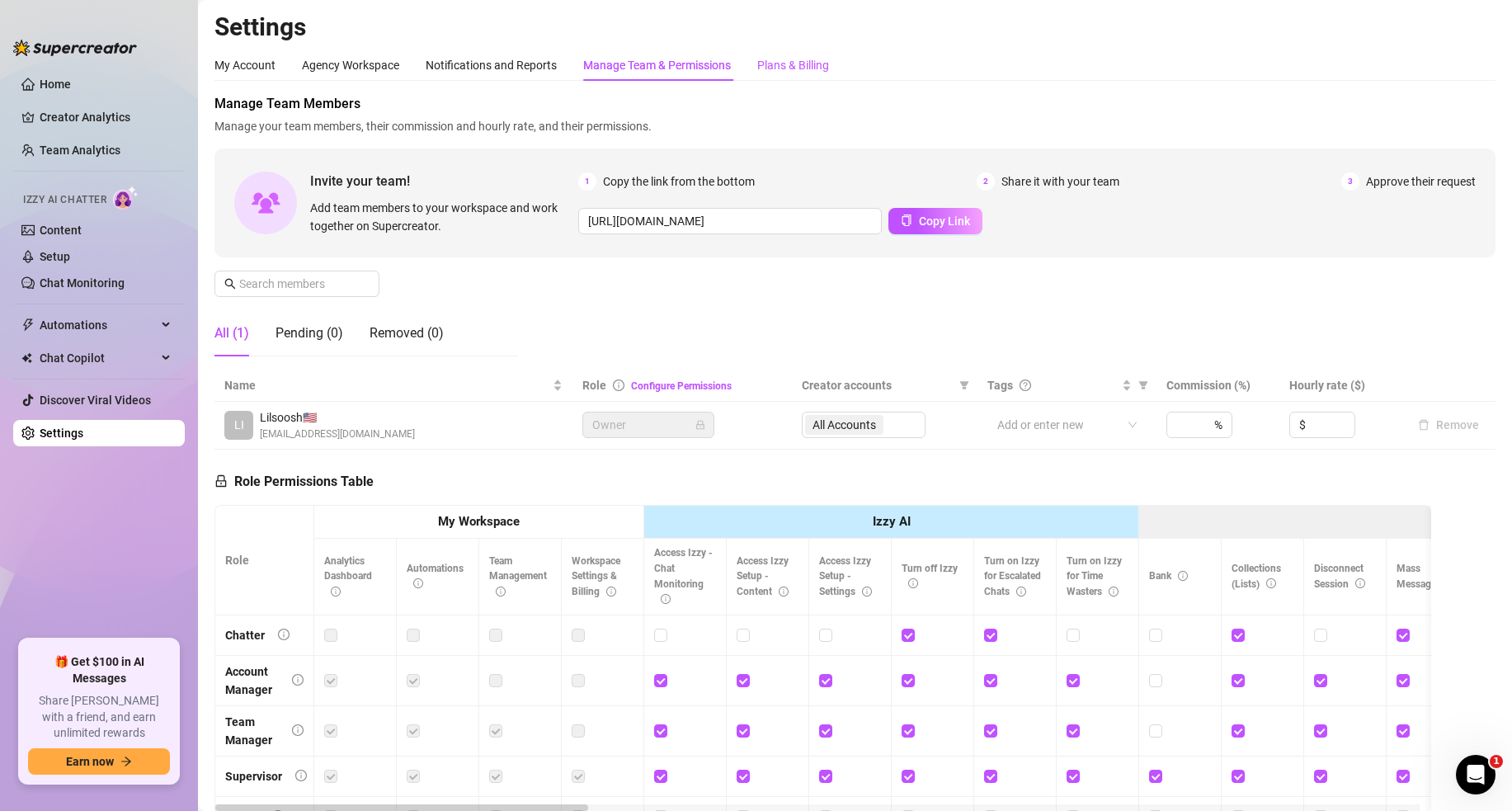
click at [813, 65] on div "Plans & Billing" at bounding box center [793, 64] width 72 height 18
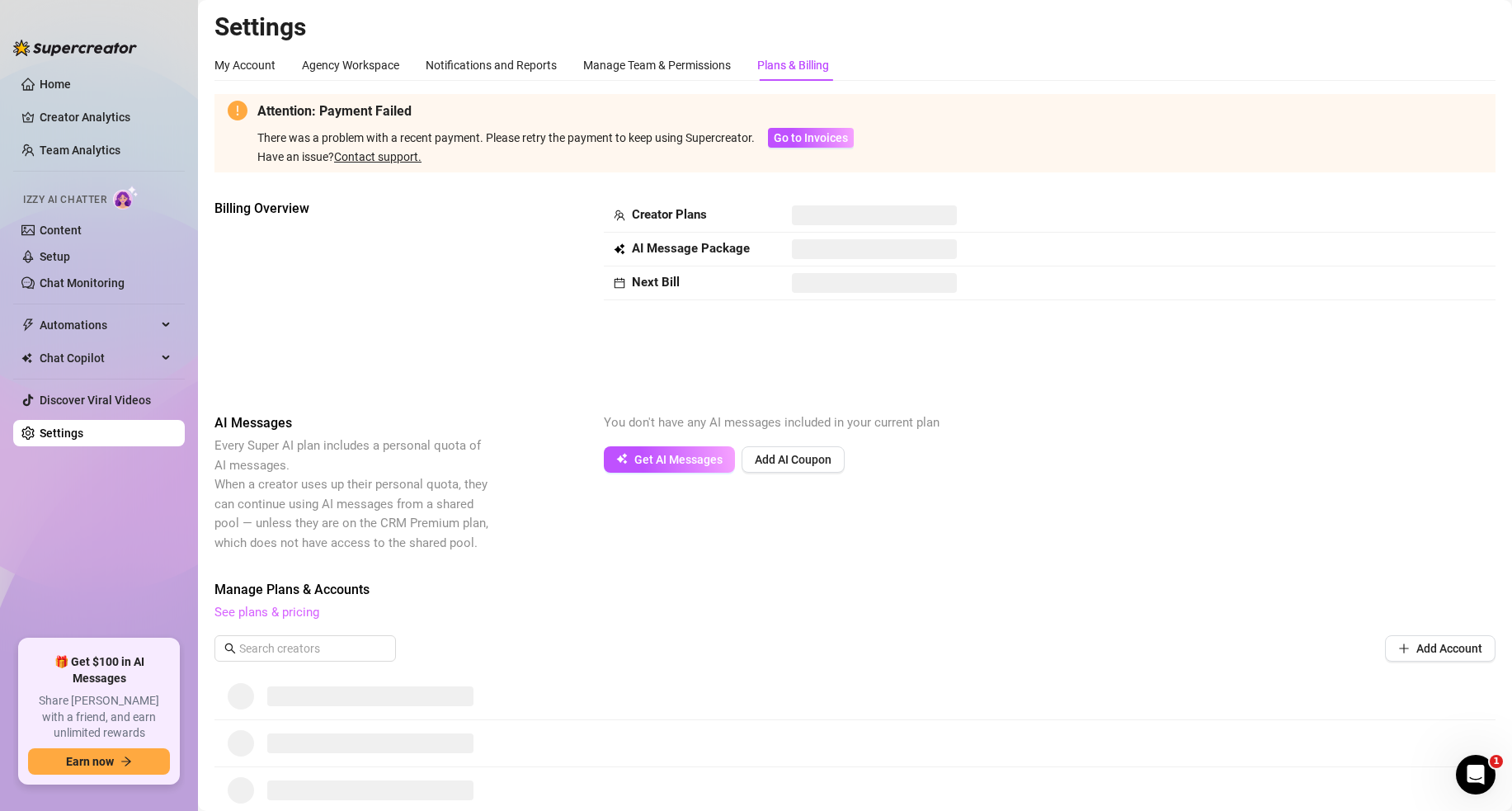
click at [253, 613] on link "See plans & pricing" at bounding box center [267, 612] width 104 height 15
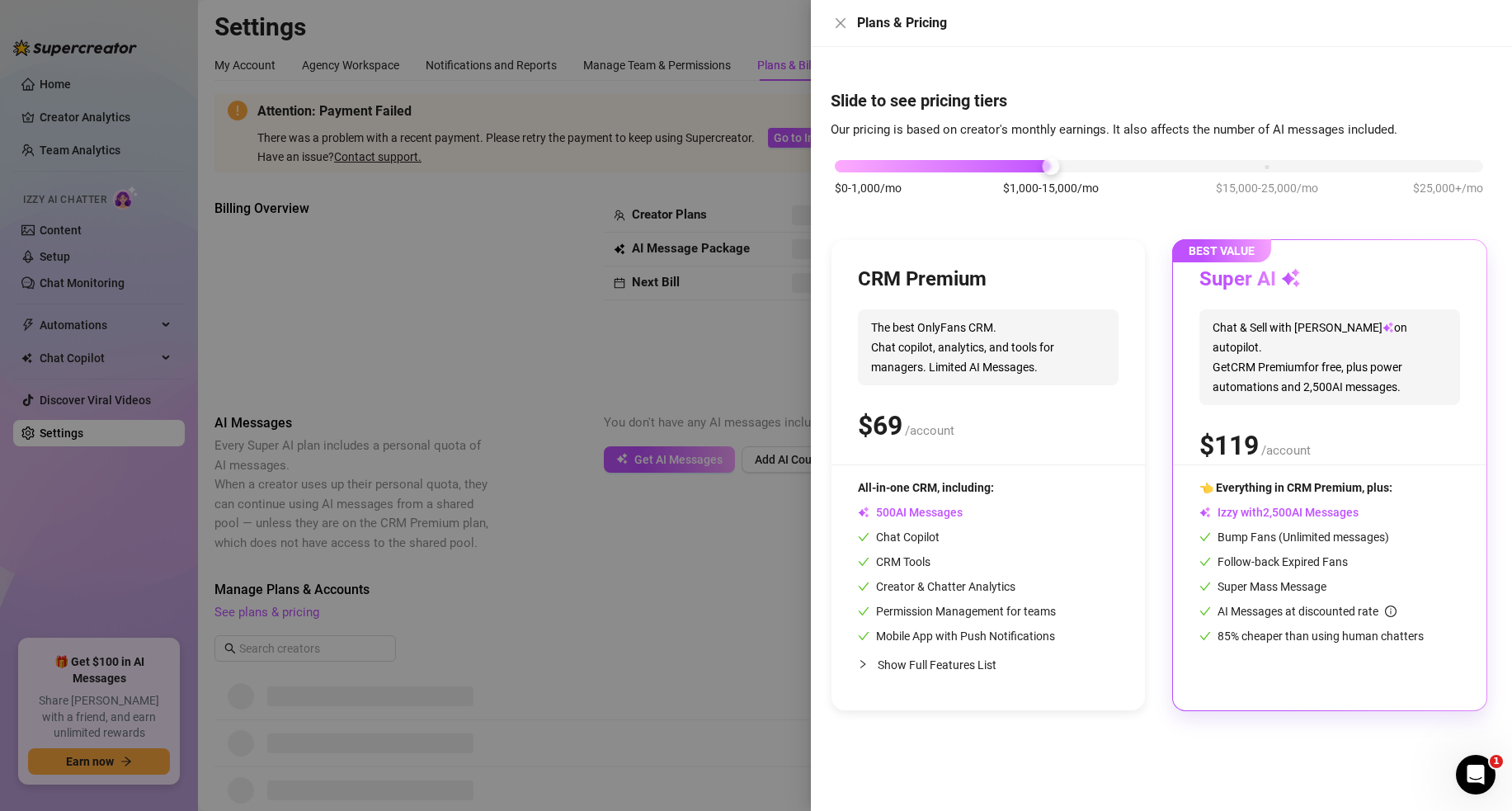
click at [1226, 435] on span "1" at bounding box center [1221, 446] width 15 height 33
drag, startPoint x: 1341, startPoint y: 483, endPoint x: 1353, endPoint y: 500, distance: 20.8
click at [1341, 484] on span "👈 Everything in CRM Premium, plus:" at bounding box center [1296, 487] width 193 height 13
click at [1335, 575] on div "👈 Everything in CRM Premium, plus: Izzy with AI Messages Bump Fans (Unlimited m…" at bounding box center [1330, 562] width 261 height 167
click at [1334, 750] on div "Slide to see pricing tiers Our pricing is based on creator's monthly earnings. …" at bounding box center [1161, 429] width 701 height 764
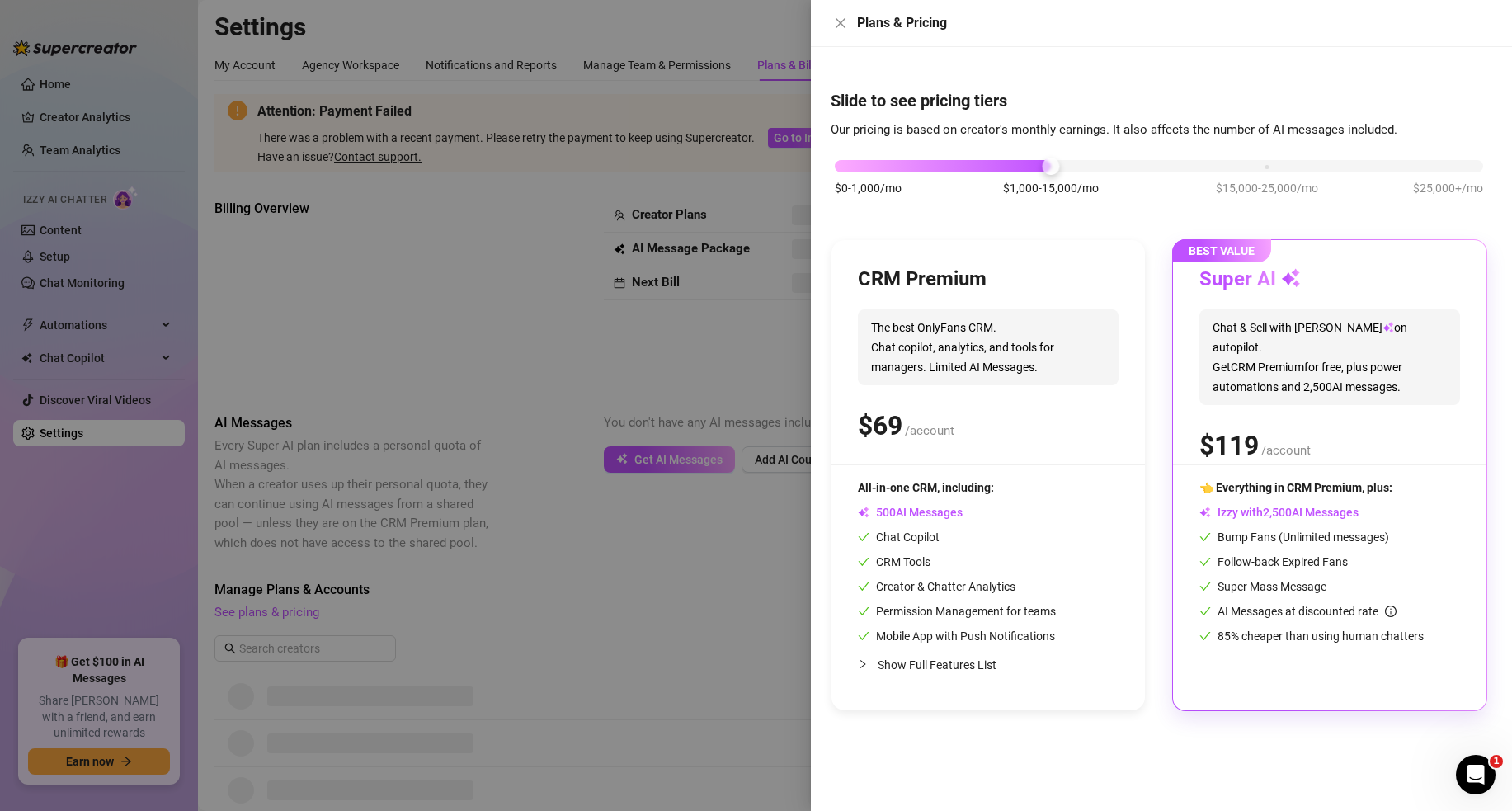
click at [984, 453] on div "CRM Premium The best OnlyFans CRM. Chat copilot, analytics, and tools for manag…" at bounding box center [988, 365] width 261 height 198
click at [1020, 381] on span "The best OnlyFans CRM. Chat copilot, analytics, and tools for managers. Limited…" at bounding box center [988, 347] width 261 height 76
click at [1062, 286] on div "CRM Premium" at bounding box center [988, 279] width 261 height 26
click at [1279, 290] on h3 "Super AI" at bounding box center [1250, 279] width 102 height 26
click at [1289, 318] on span "Chat & Sell with Izzy on autopilot. Get CRM Premium for free, plus power automa…" at bounding box center [1330, 358] width 261 height 96
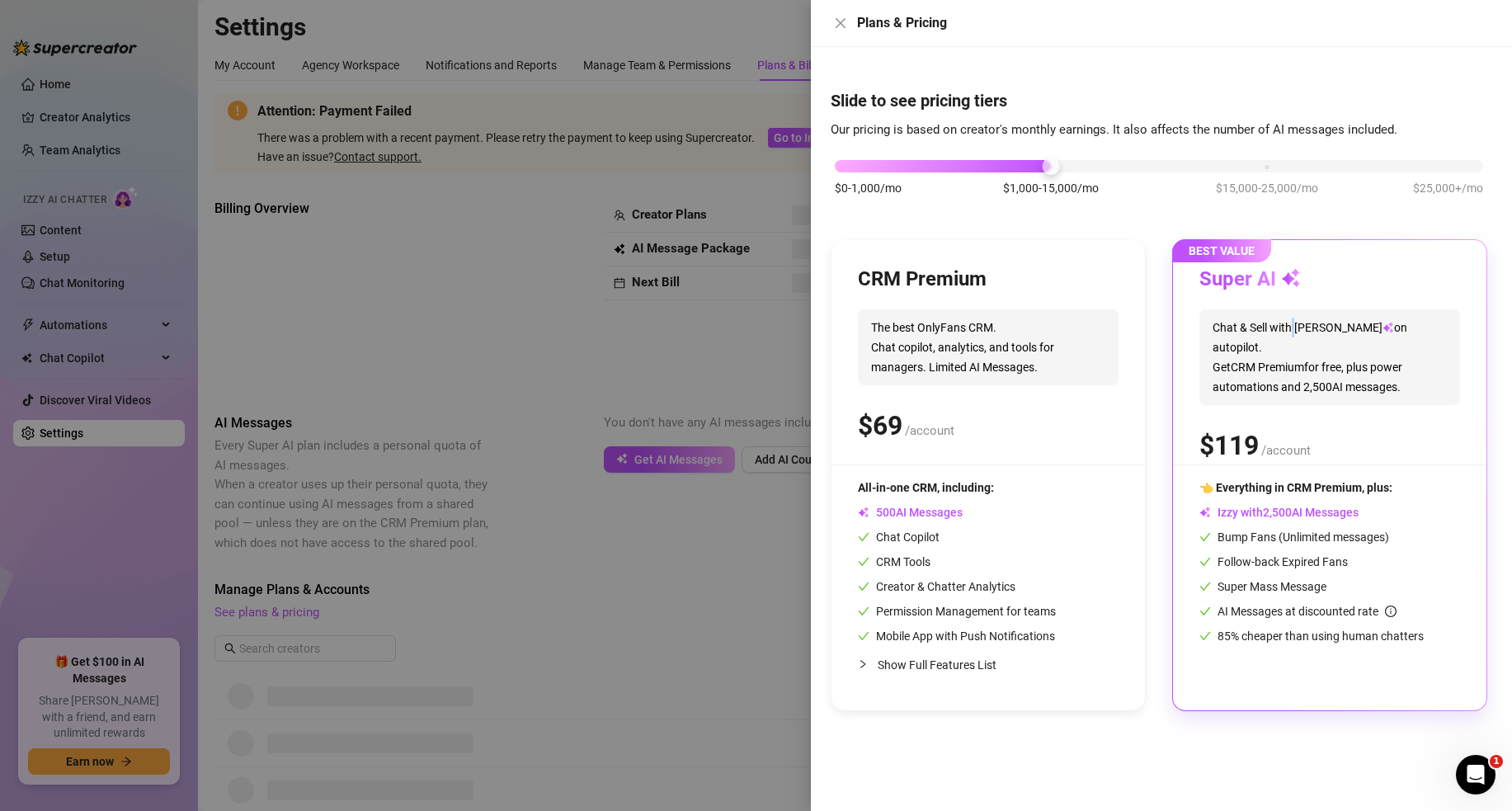
click at [1289, 318] on span "Chat & Sell with Izzy on autopilot. Get CRM Premium for free, plus power automa…" at bounding box center [1330, 358] width 261 height 96
click at [1290, 319] on span "Chat & Sell with Izzy on autopilot. Get CRM Premium for free, plus power automa…" at bounding box center [1330, 358] width 261 height 96
click at [1308, 511] on span "Izzy with AI Messages" at bounding box center [1279, 512] width 159 height 13
drag, startPoint x: 1334, startPoint y: 582, endPoint x: 1348, endPoint y: 632, distance: 51.9
click at [1335, 588] on div "Super Mass Message" at bounding box center [1330, 586] width 261 height 18
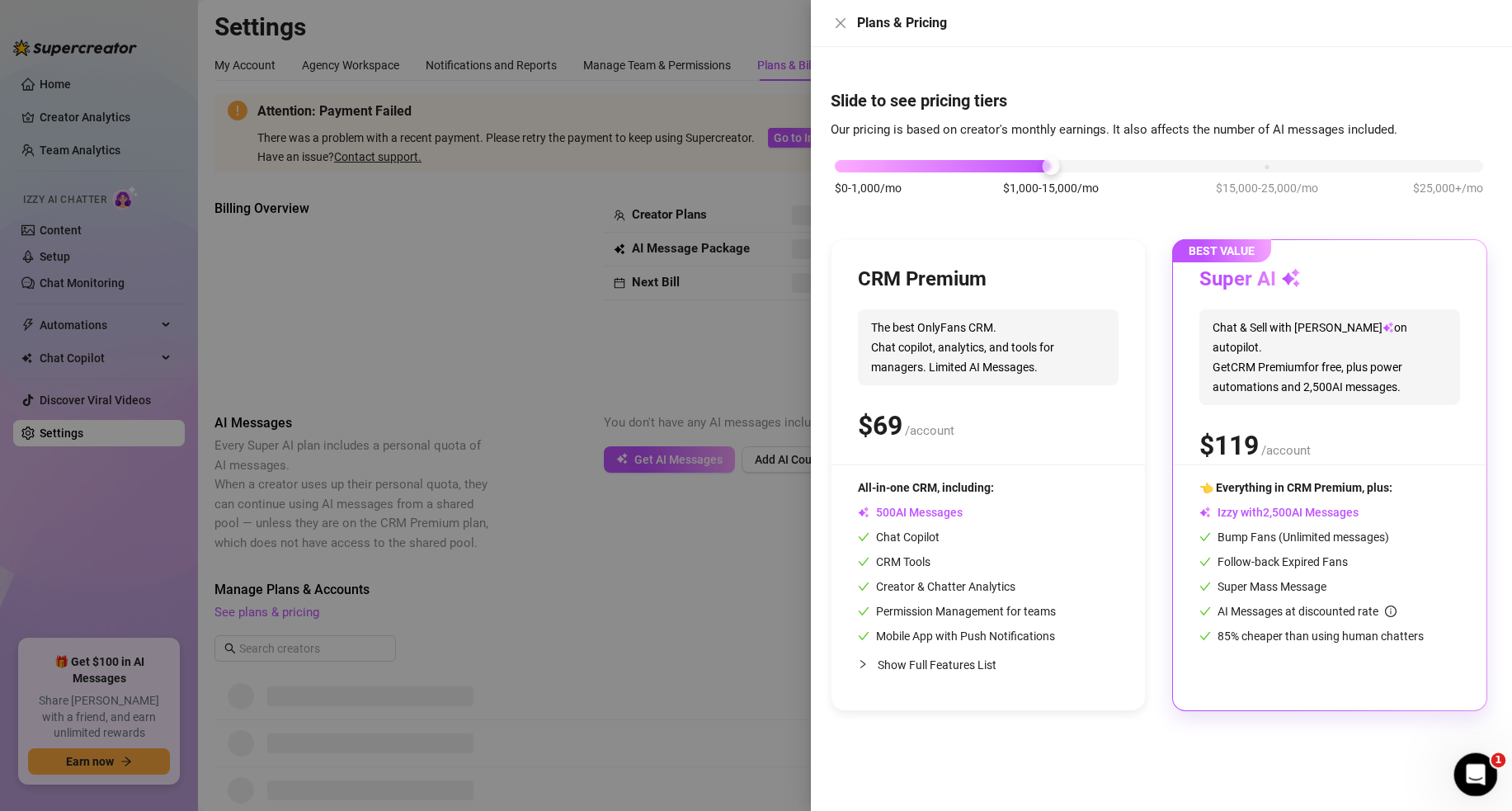
click at [1486, 781] on div "Open Intercom Messenger" at bounding box center [1473, 772] width 55 height 55
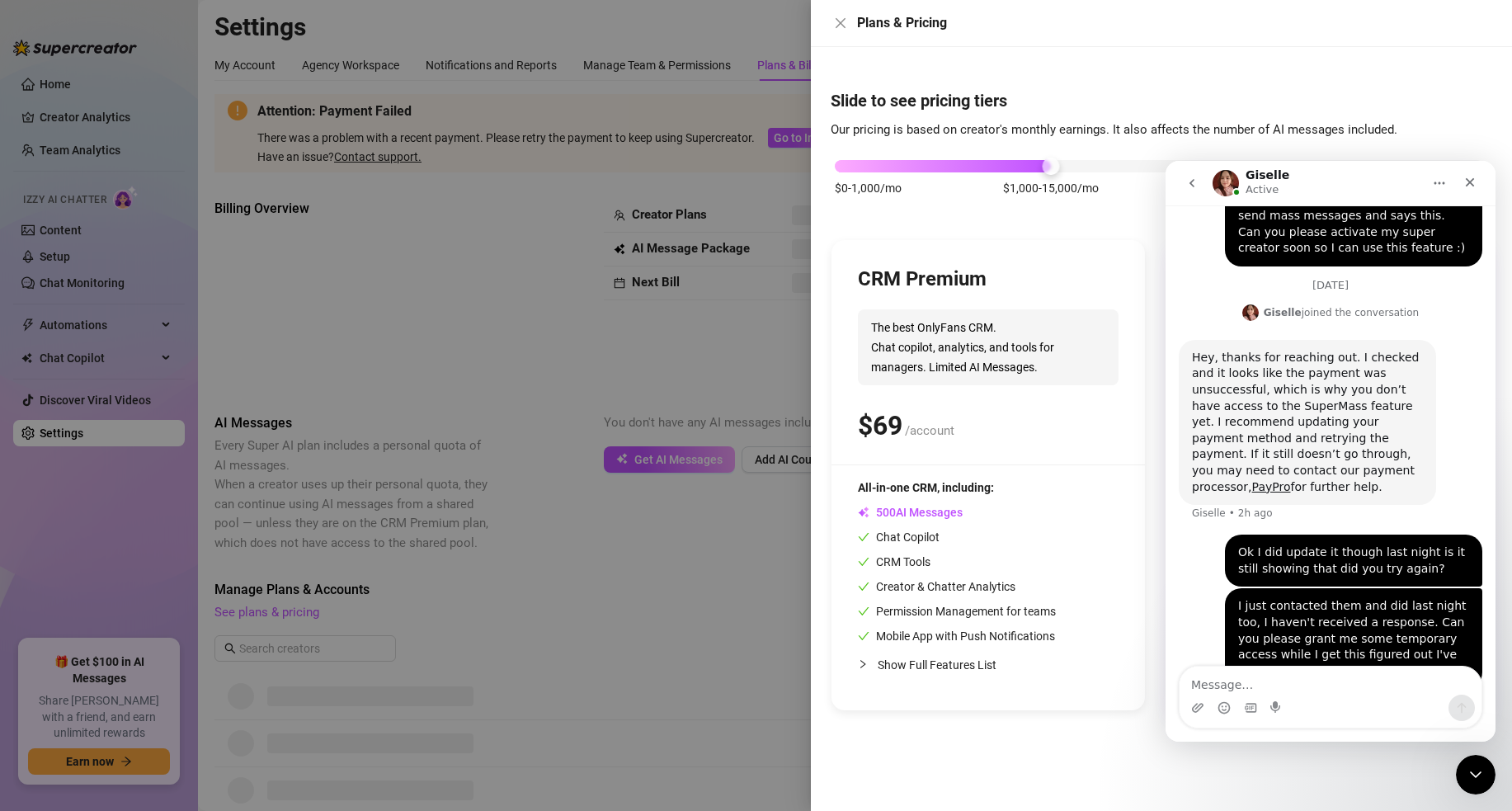
scroll to position [619, 0]
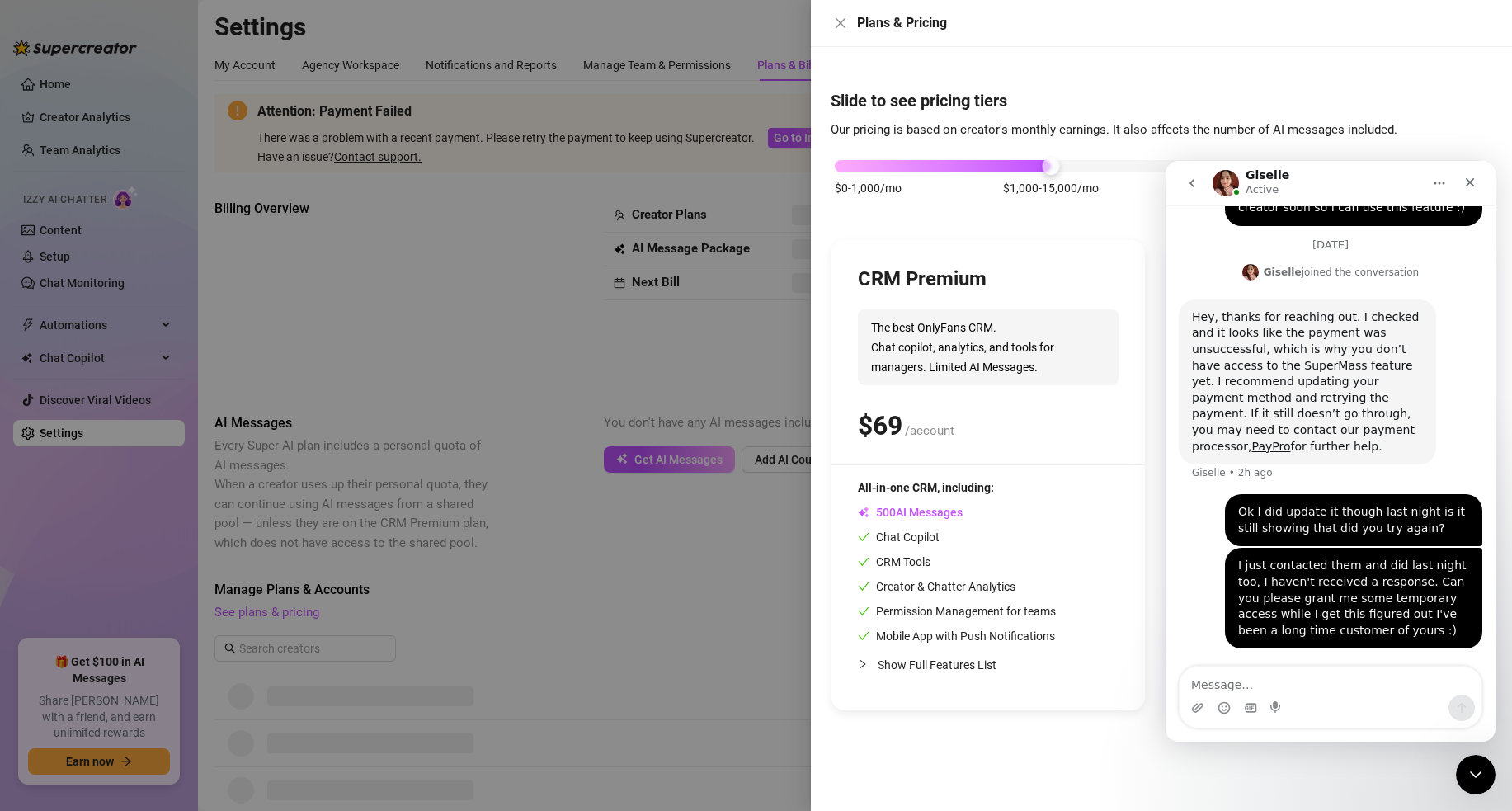
click at [1241, 679] on textarea "Message…" at bounding box center [1330, 680] width 302 height 28
click at [833, 24] on button "Close" at bounding box center [840, 23] width 20 height 20
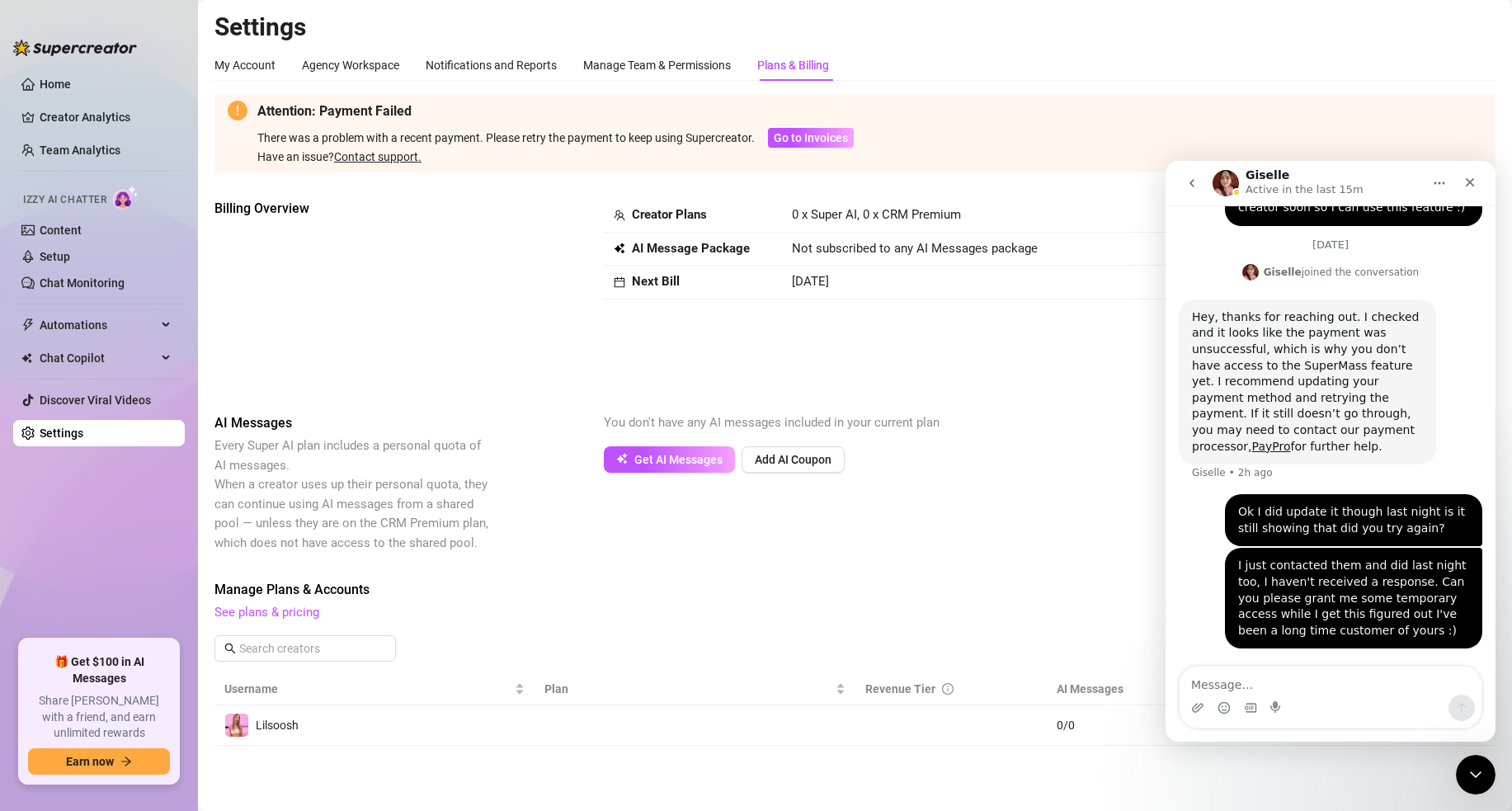
click at [104, 100] on ul "Home Creator Analytics Team Analytics Izzy AI Chatter Content Setup Chat Monito…" at bounding box center [98, 348] width 171 height 568
click at [87, 127] on link "Creator Analytics" at bounding box center [106, 117] width 132 height 26
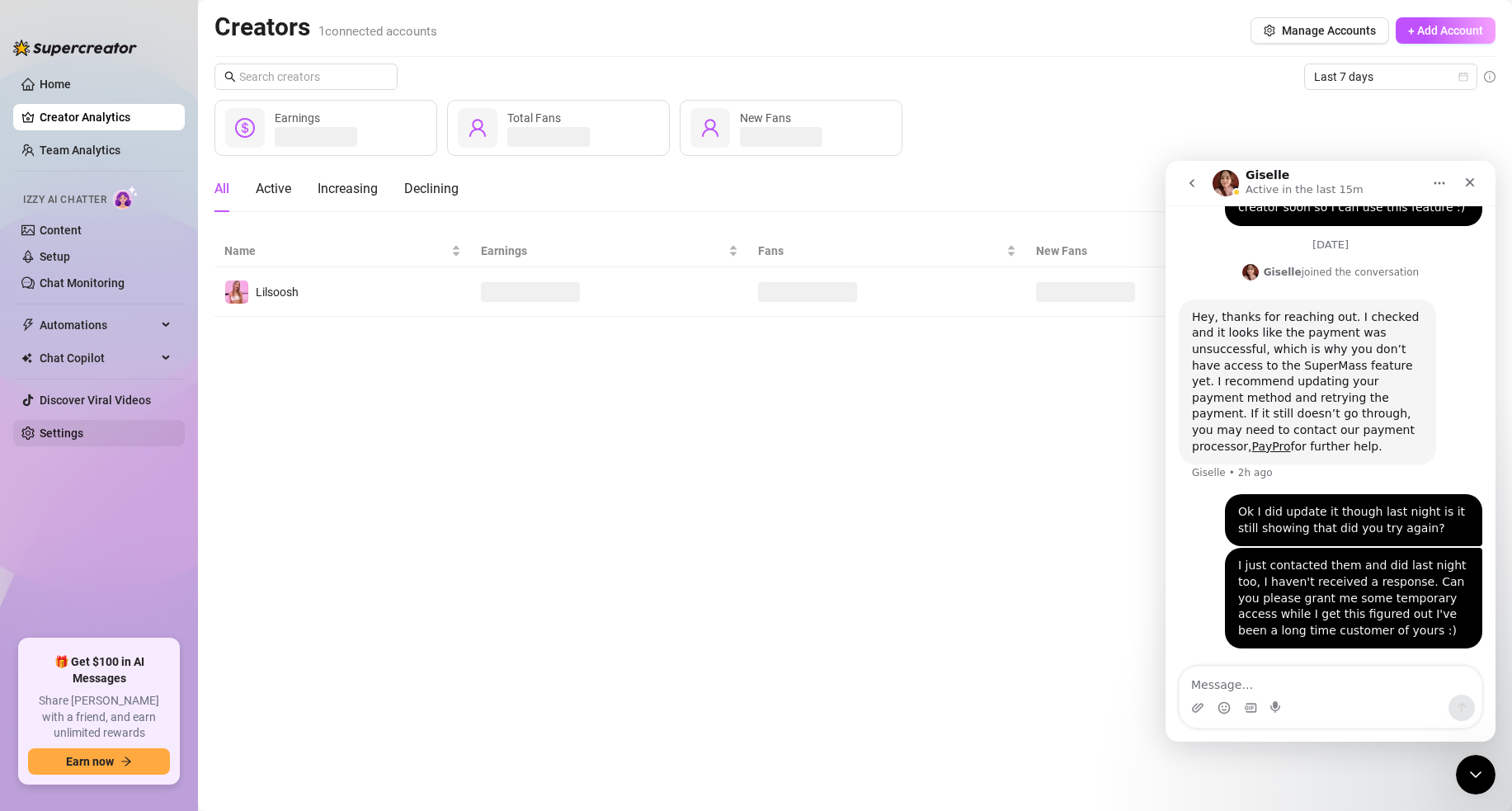
click at [84, 433] on link "Settings" at bounding box center [62, 432] width 43 height 13
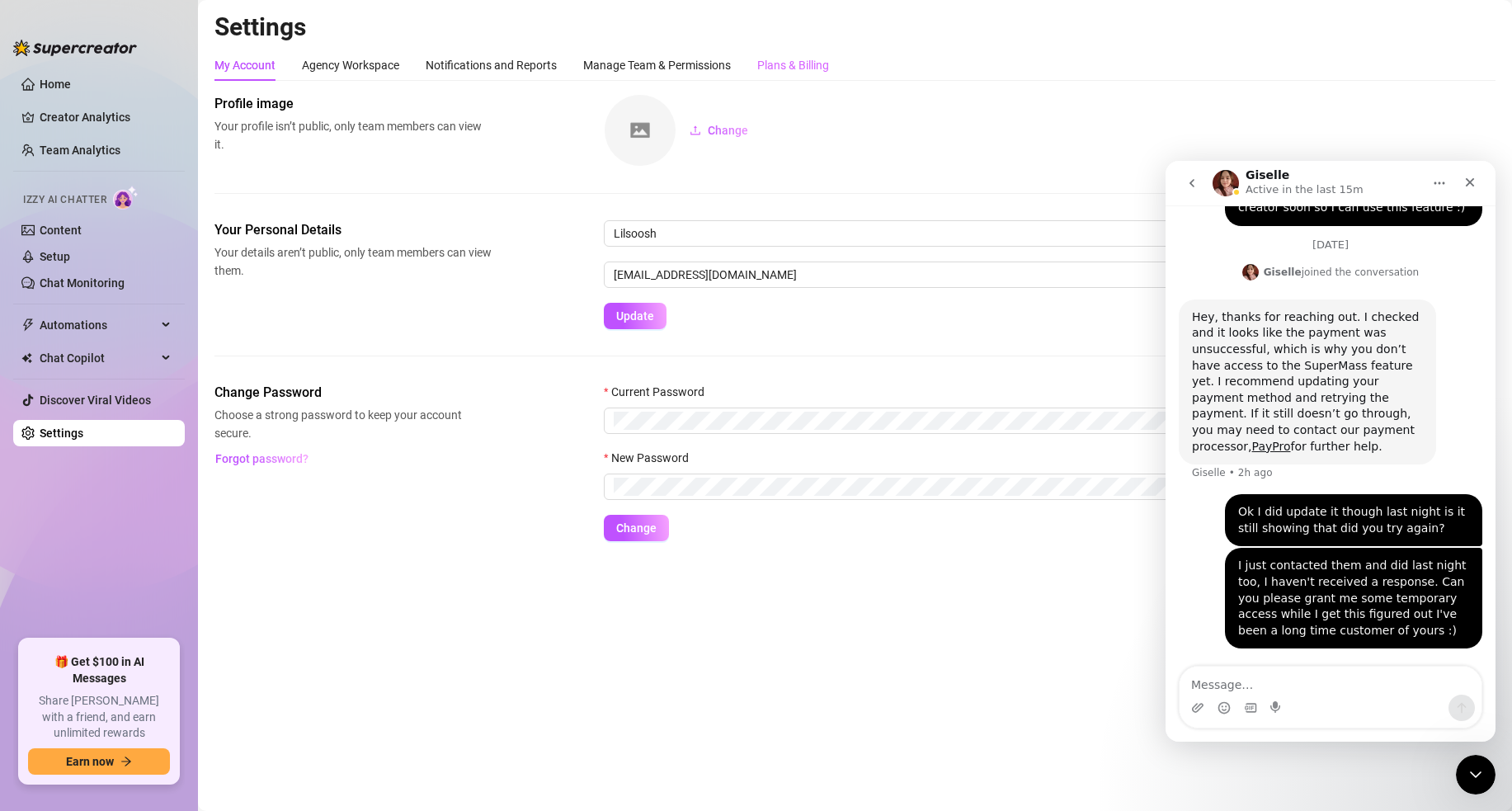
click at [665, 74] on div "Manage Team & Permissions" at bounding box center [657, 65] width 148 height 31
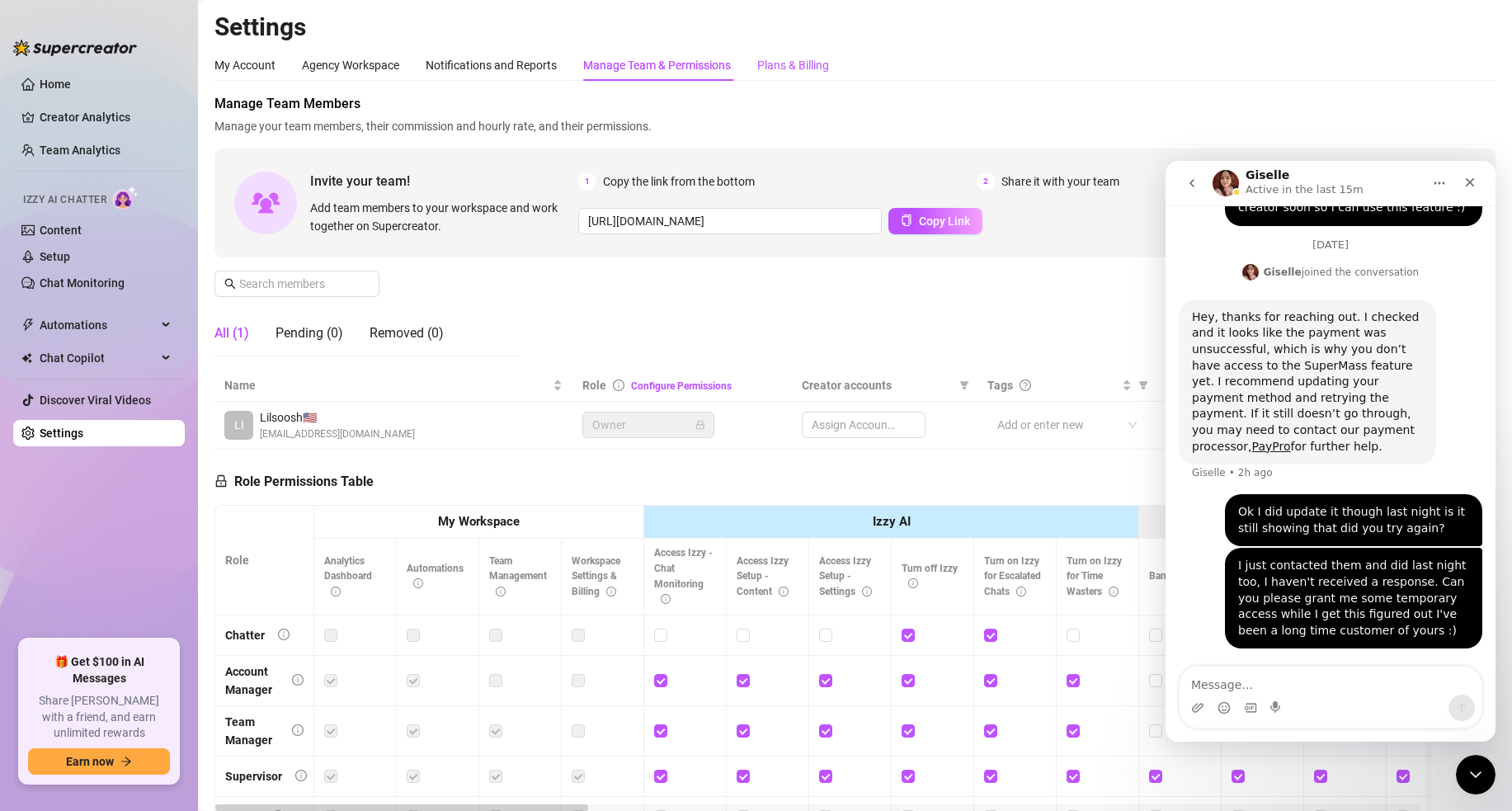
click at [793, 66] on div "Plans & Billing" at bounding box center [793, 64] width 72 height 18
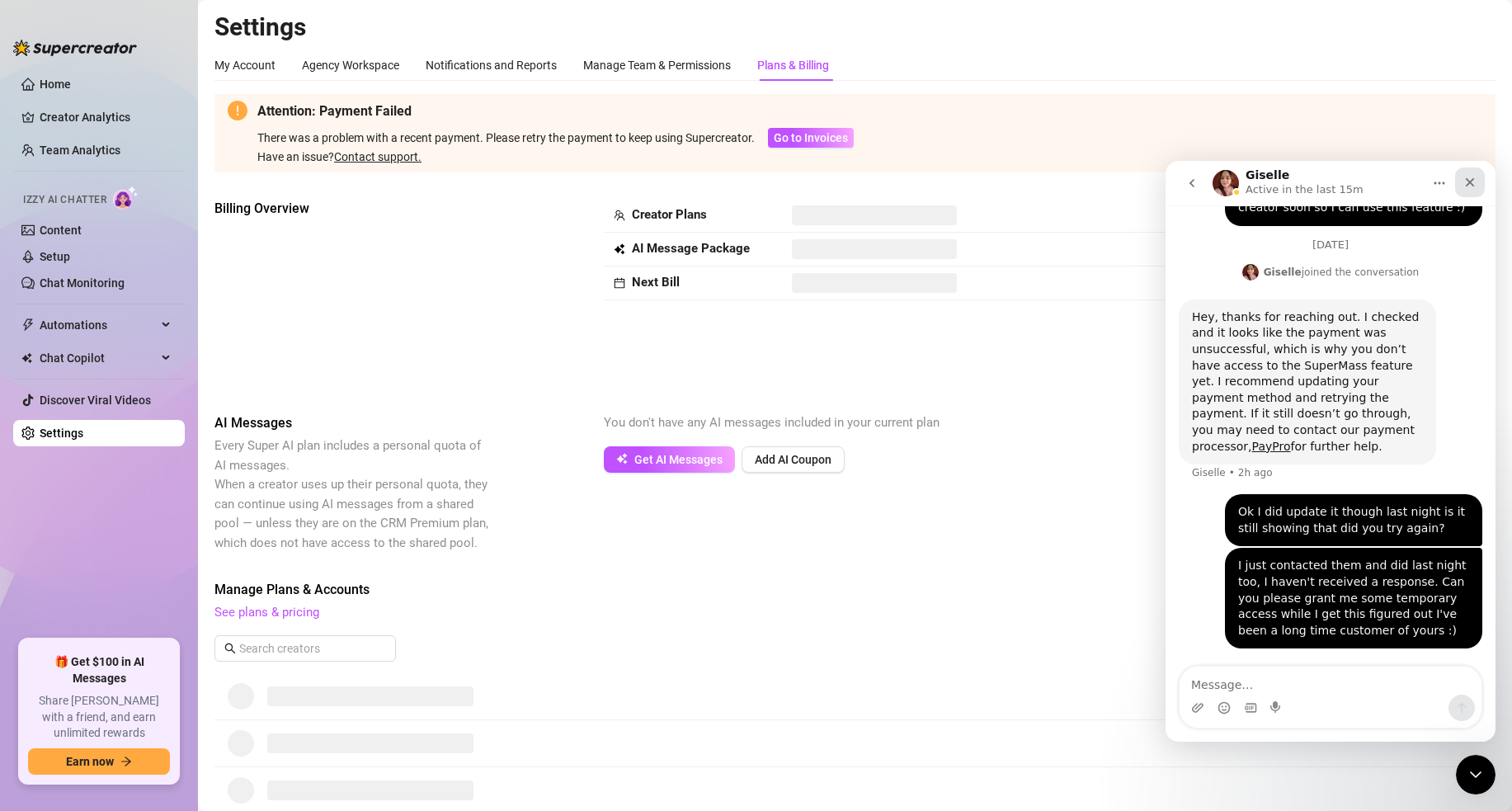
drag, startPoint x: 1463, startPoint y: 182, endPoint x: 2604, endPoint y: 359, distance: 1154.6
click at [1463, 182] on icon "Close" at bounding box center [1469, 182] width 13 height 13
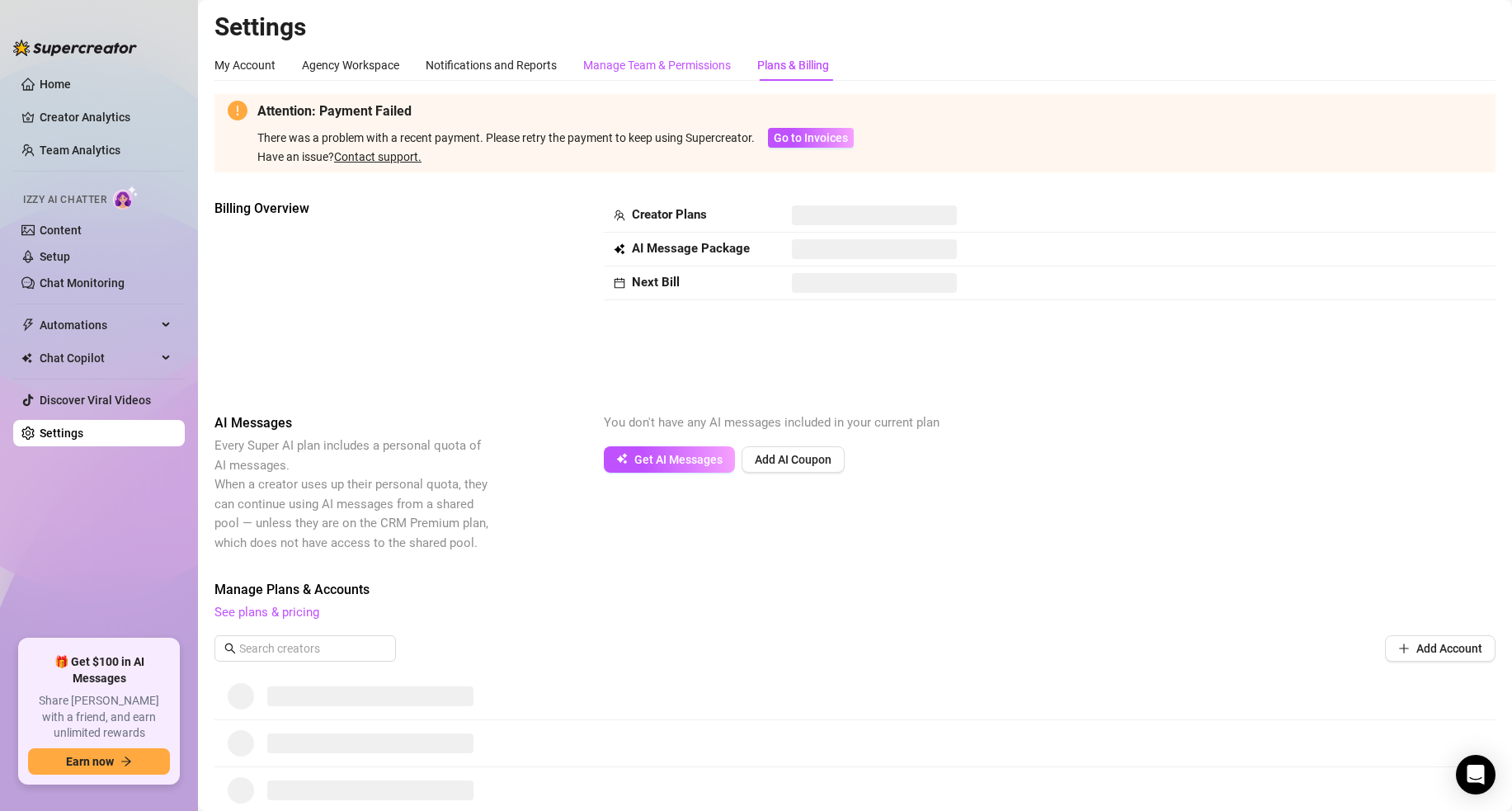
click at [689, 63] on div "Manage Team & Permissions" at bounding box center [657, 64] width 148 height 18
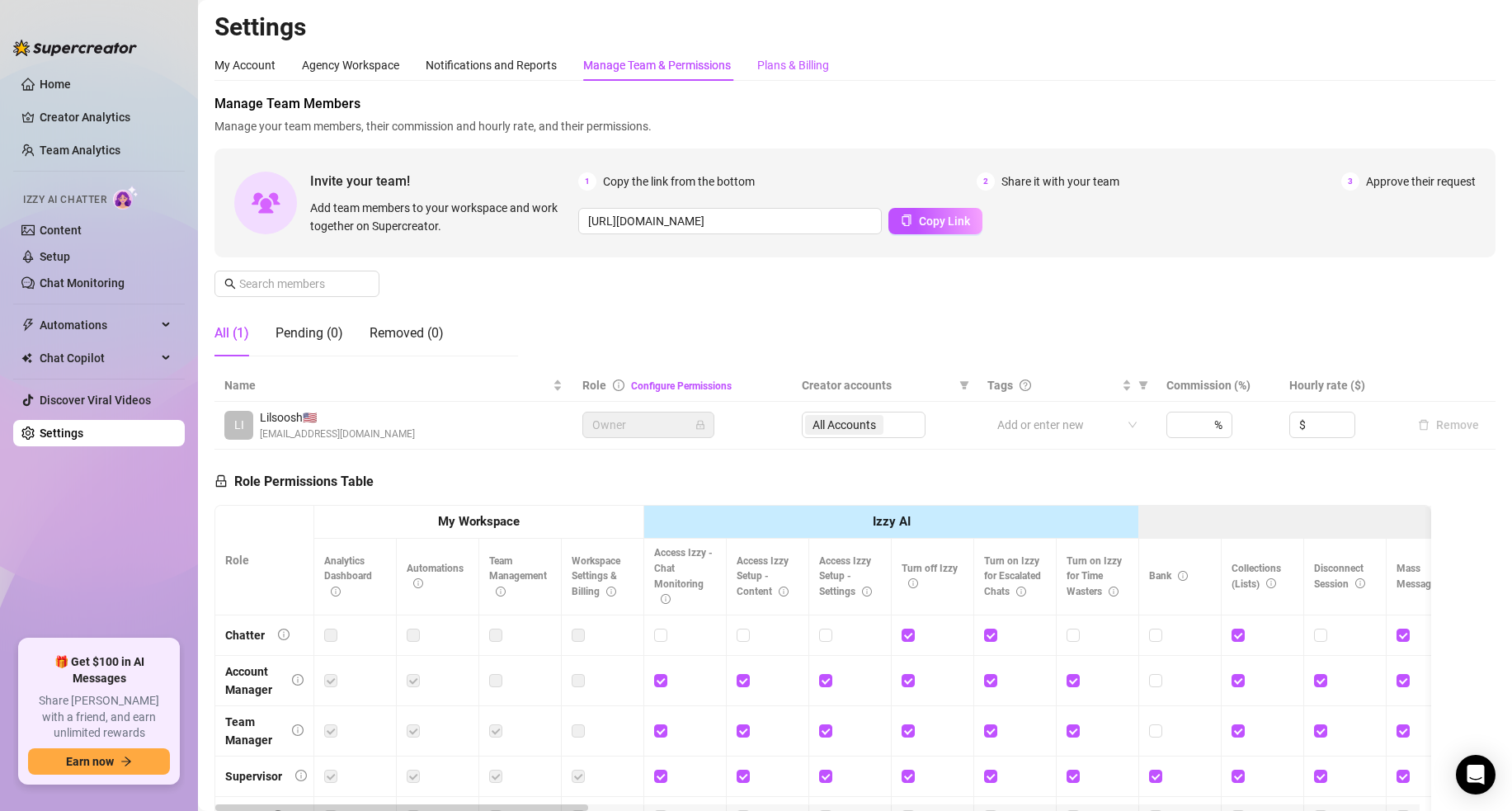
click at [795, 64] on div "Plans & Billing" at bounding box center [793, 64] width 72 height 18
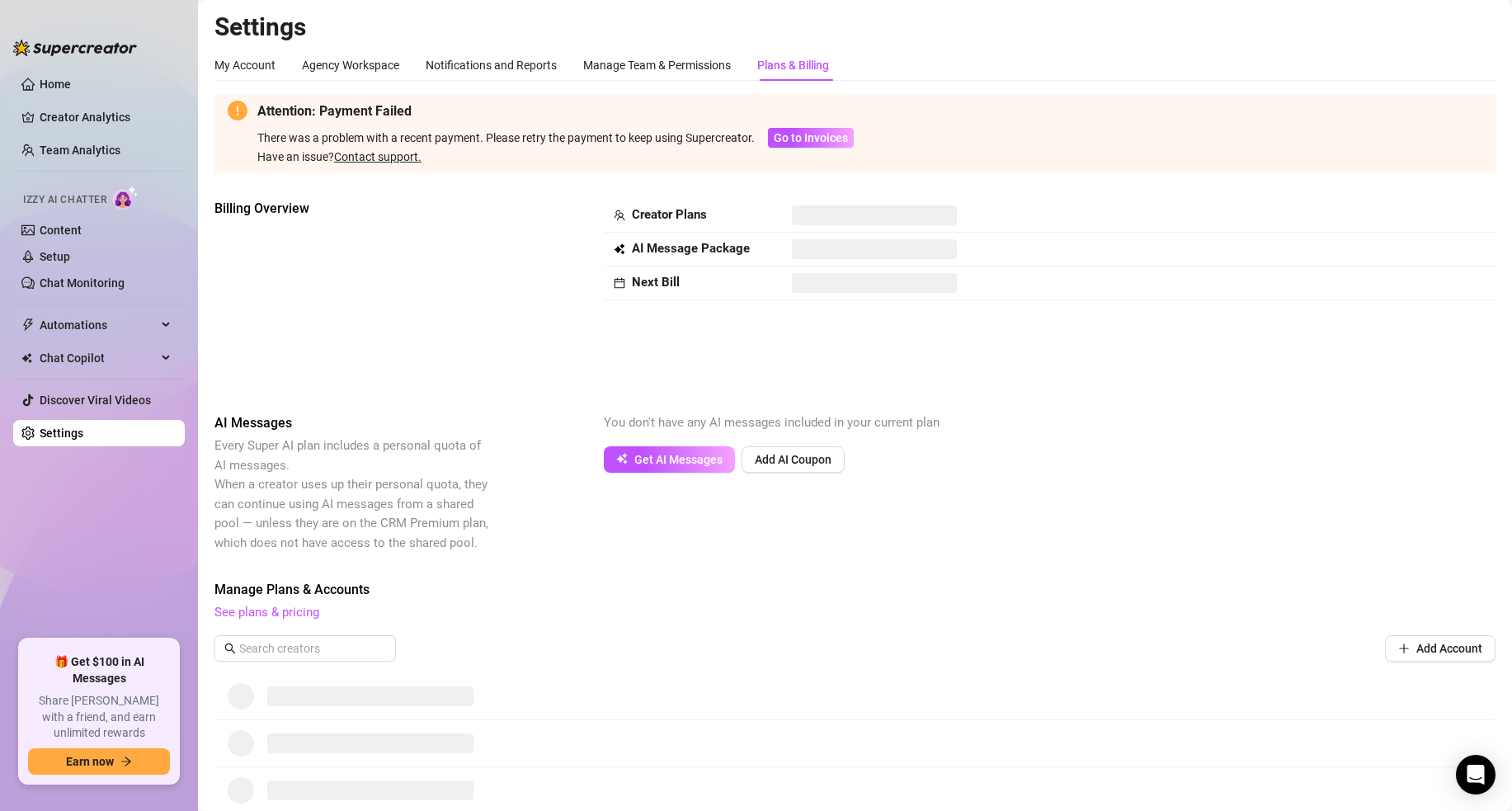
click at [717, 136] on div "There was a problem with a recent payment. Please retry the payment to keep usi…" at bounding box center [506, 137] width 498 height 18
